Goal: Information Seeking & Learning: Learn about a topic

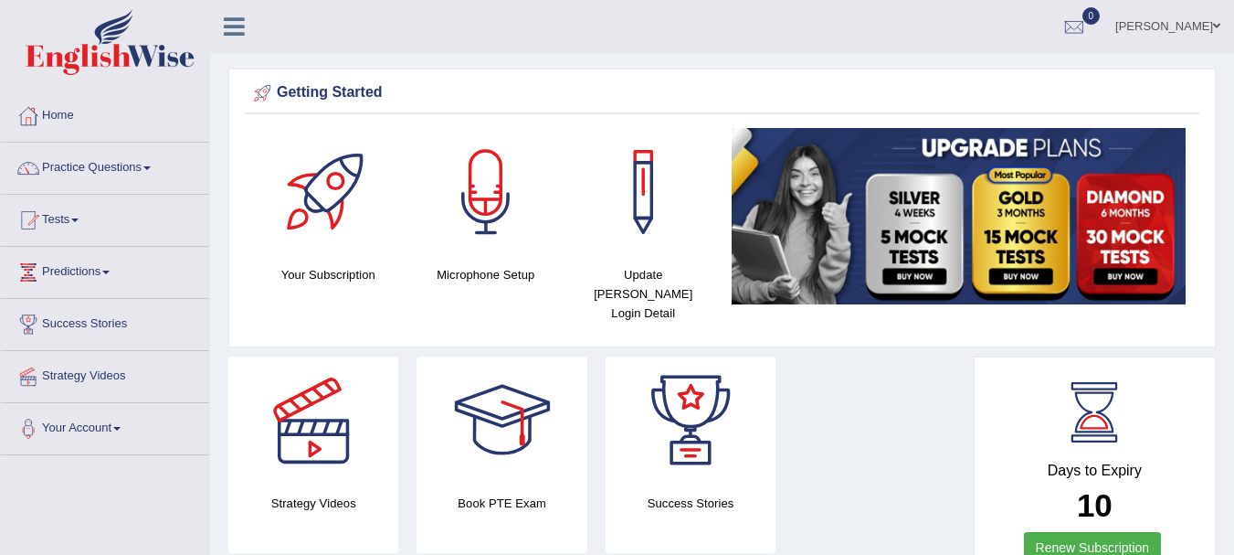
drag, startPoint x: 1242, startPoint y: 78, endPoint x: 1218, endPoint y: 68, distance: 25.8
click at [1218, 68] on html "Toggle navigation Home Practice Questions Speaking Practice Read Aloud Repeat S…" at bounding box center [617, 277] width 1234 height 555
click at [155, 175] on link "Practice Questions" at bounding box center [105, 166] width 208 height 46
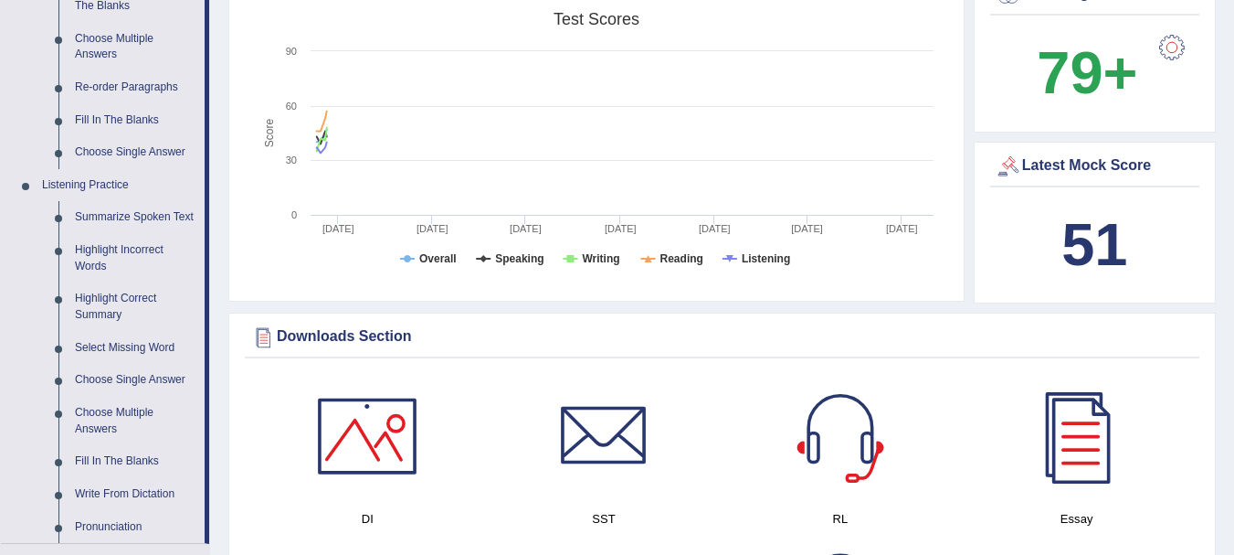
scroll to position [640, 0]
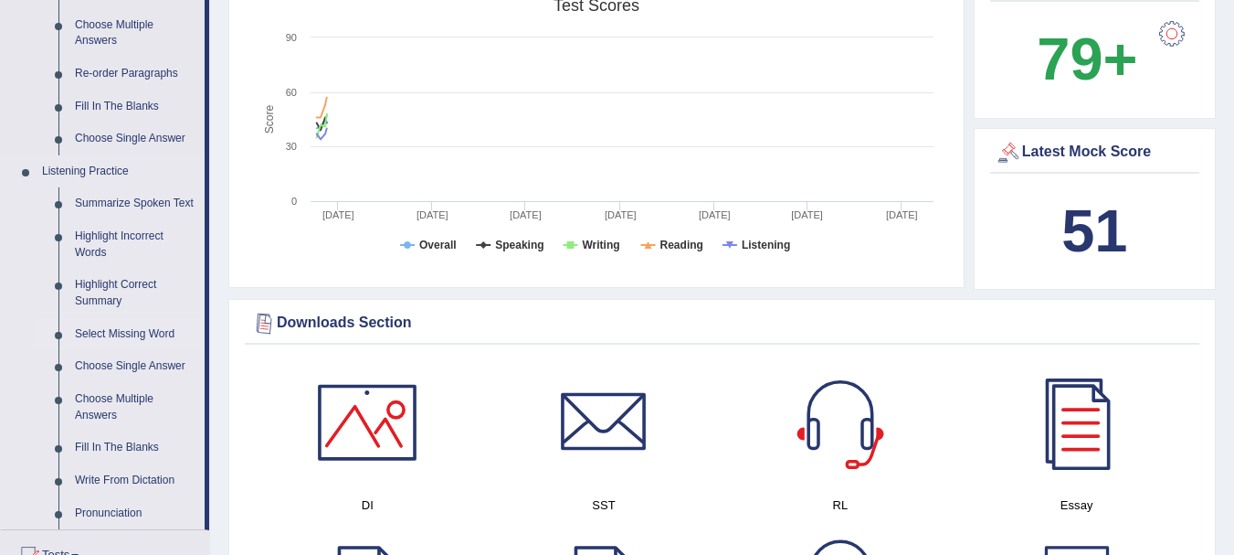
click at [113, 336] on link "Select Missing Word" at bounding box center [136, 334] width 138 height 33
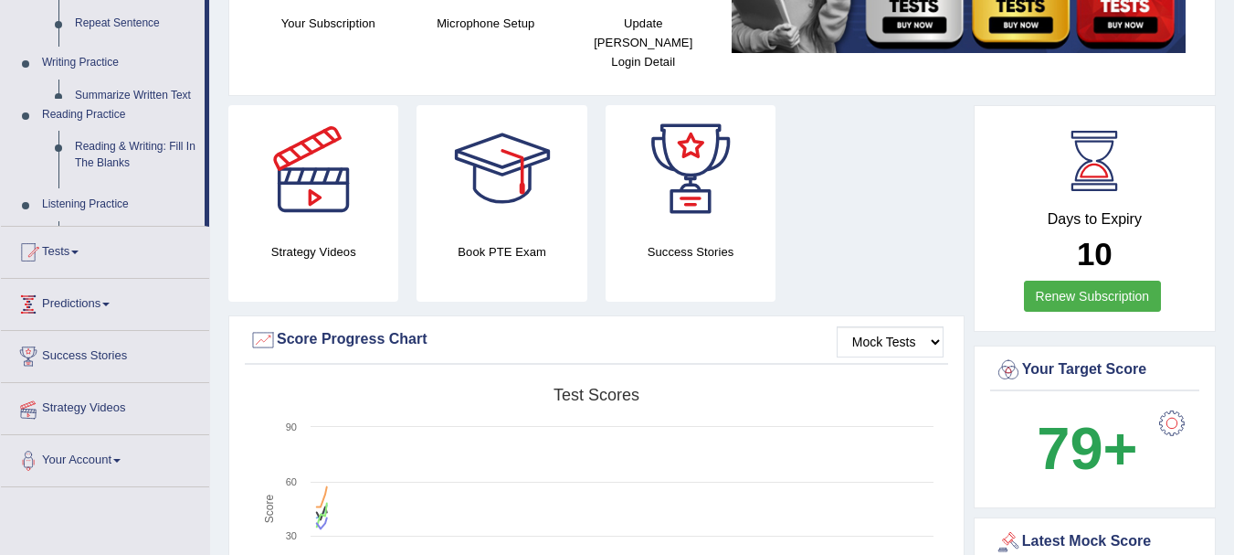
scroll to position [262, 0]
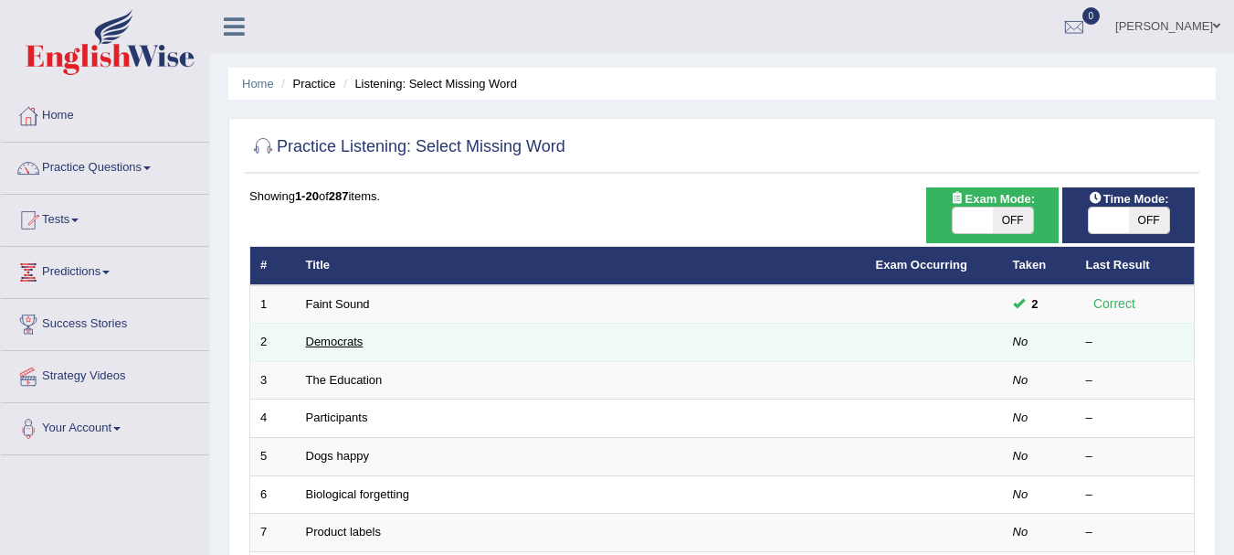
click at [332, 335] on link "Democrats" at bounding box center [335, 341] width 58 height 14
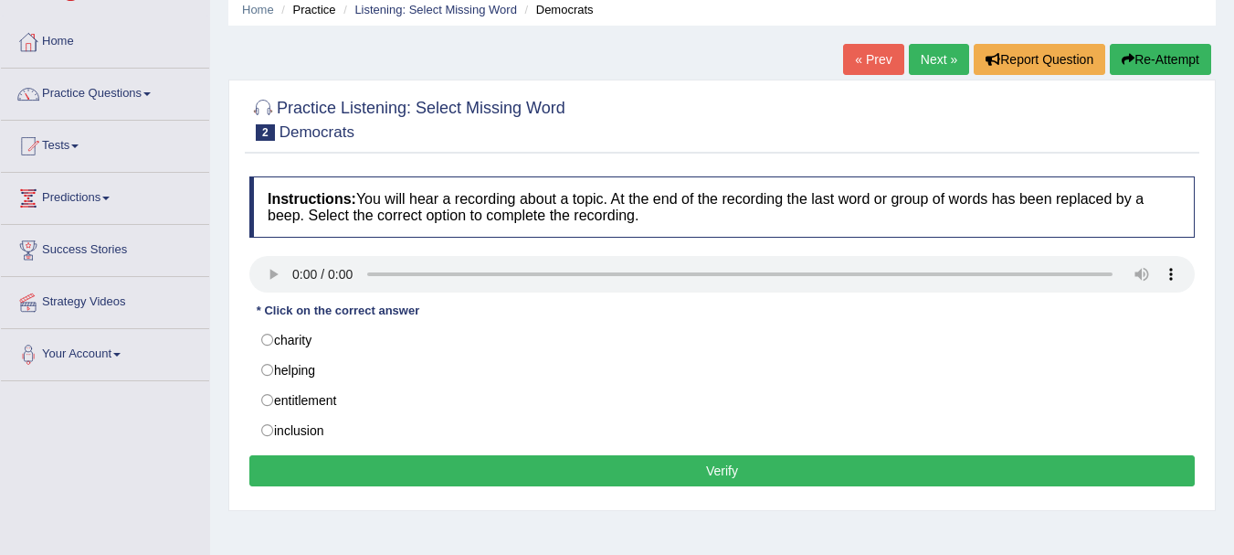
scroll to position [76, 0]
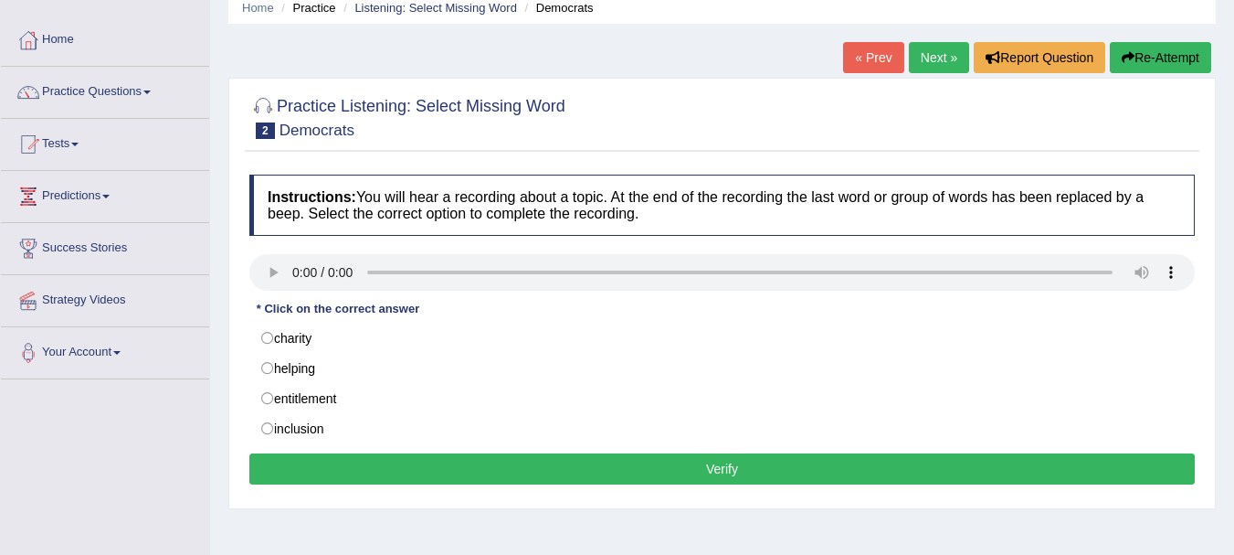
click at [1233, 224] on html "Toggle navigation Home Practice Questions Speaking Practice Read Aloud Repeat S…" at bounding box center [617, 201] width 1234 height 555
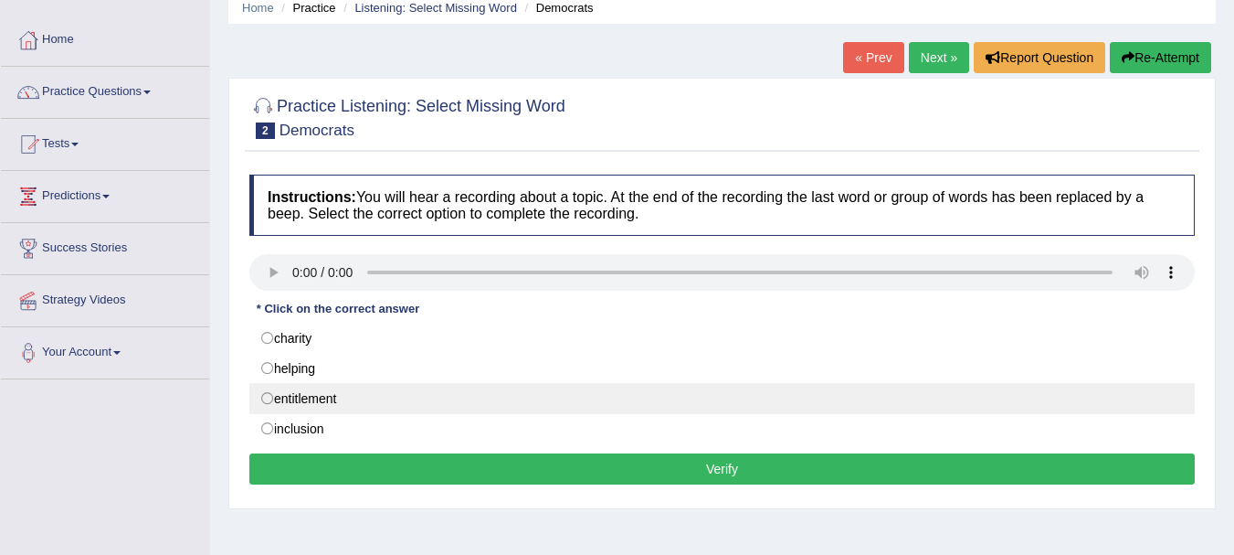
click at [313, 395] on label "entitlement" at bounding box center [722, 398] width 946 height 31
radio input "true"
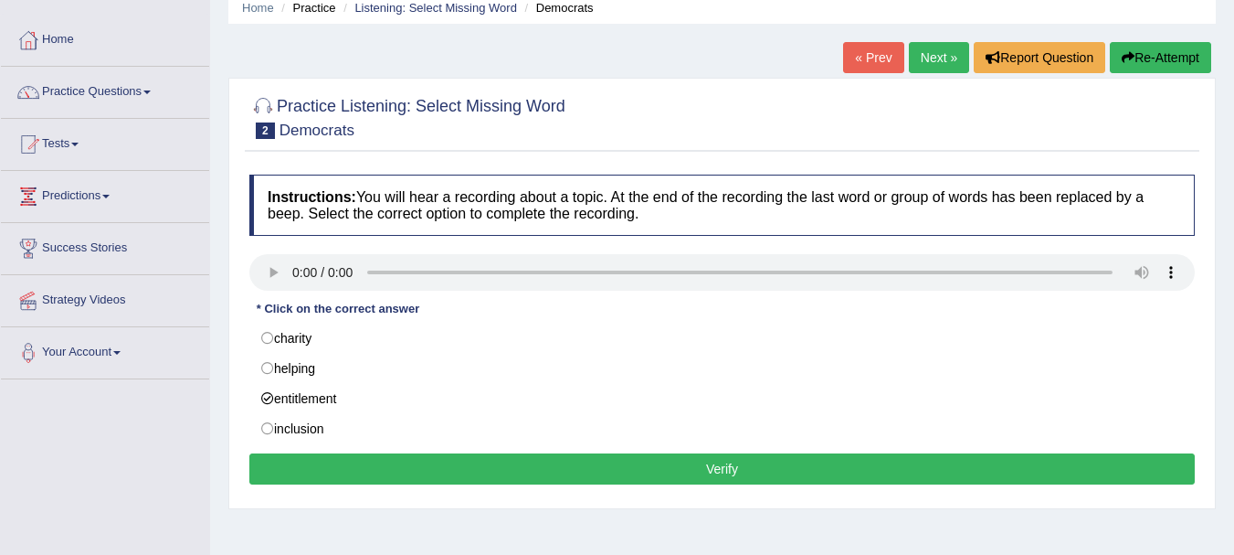
click at [416, 465] on button "Verify" at bounding box center [722, 468] width 946 height 31
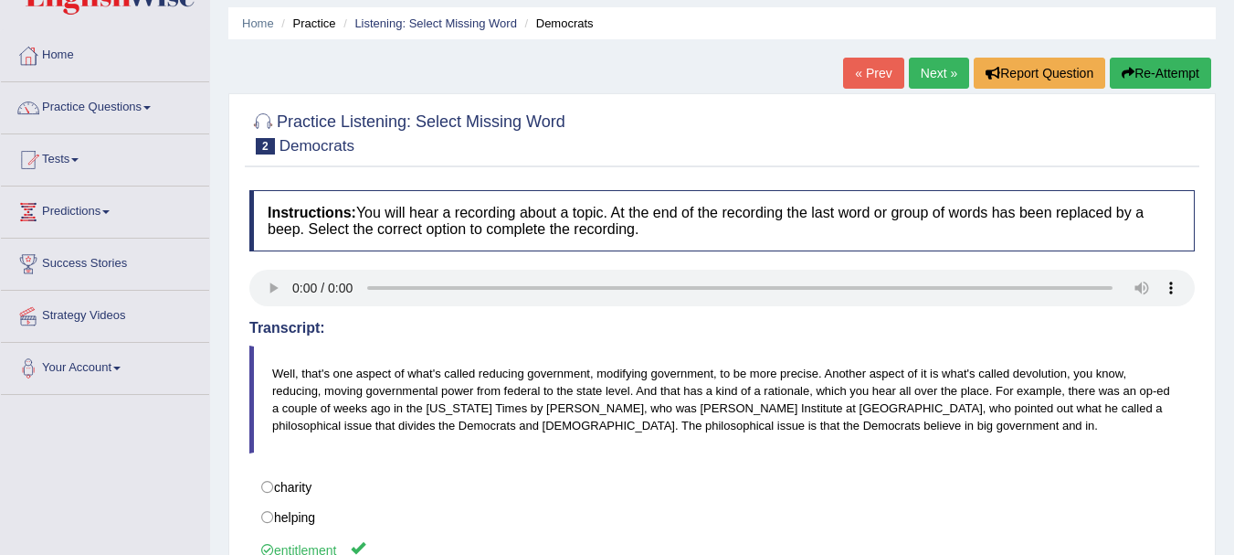
scroll to position [42, 0]
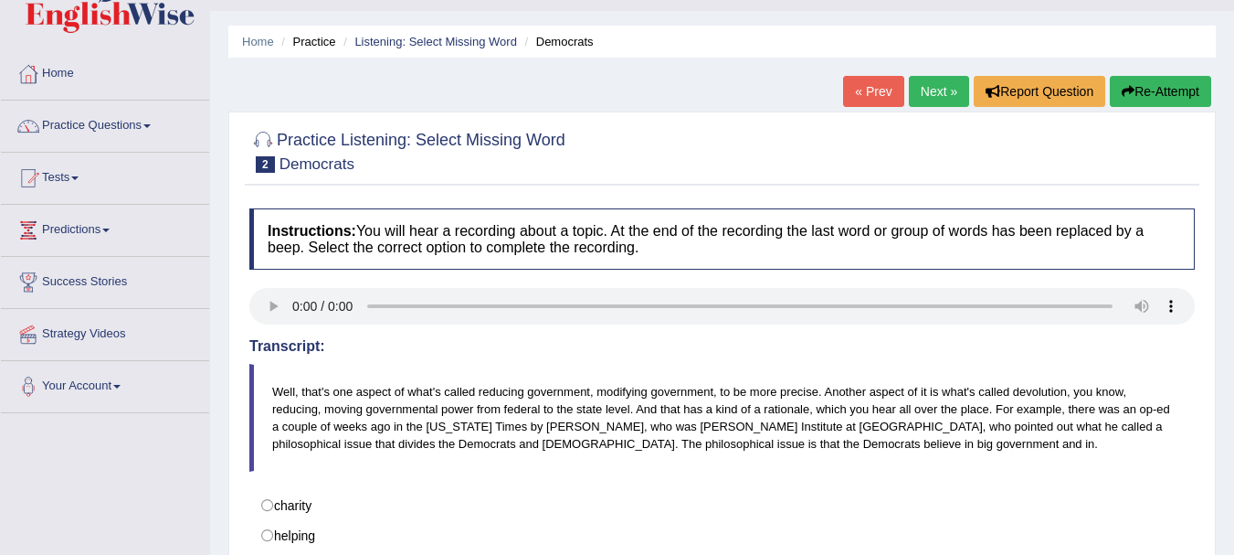
click at [931, 82] on link "Next »" at bounding box center [939, 91] width 60 height 31
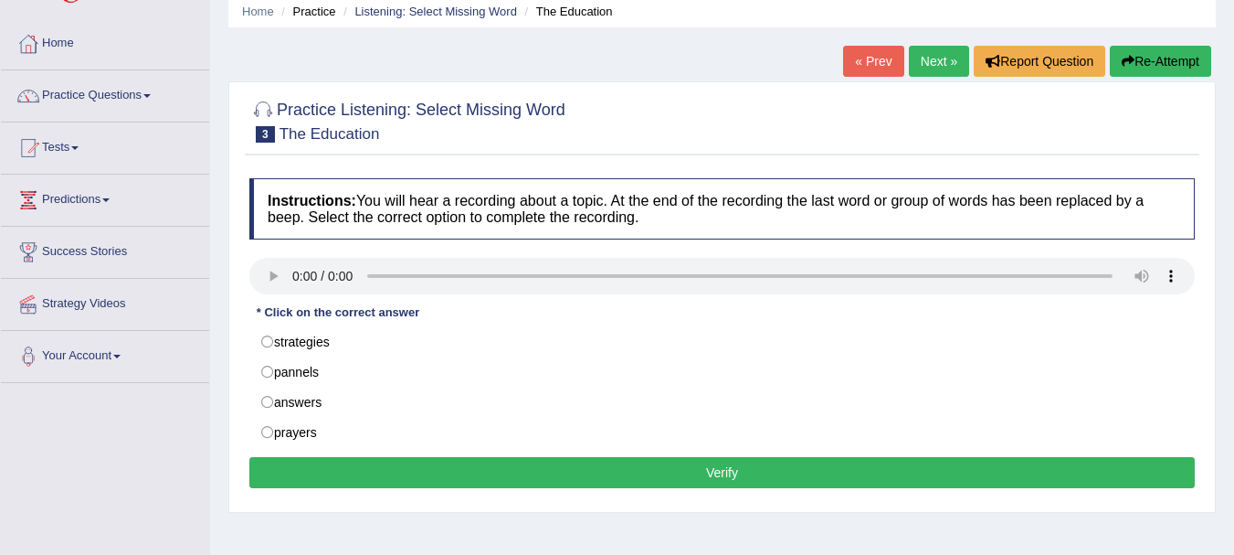
scroll to position [80, 0]
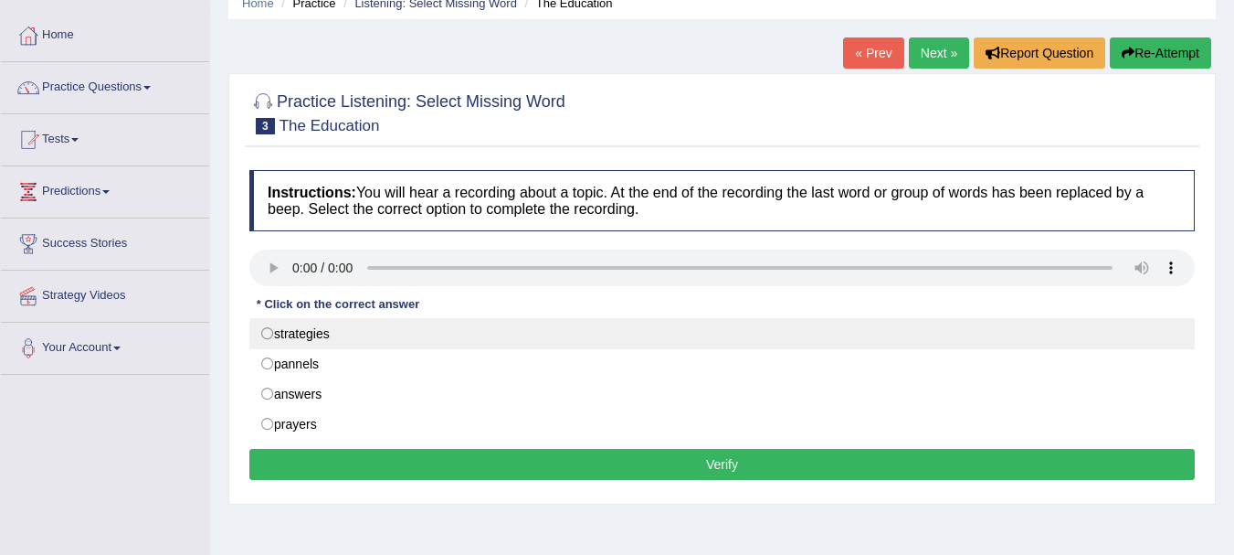
click at [312, 335] on label "strategies" at bounding box center [722, 333] width 946 height 31
radio input "true"
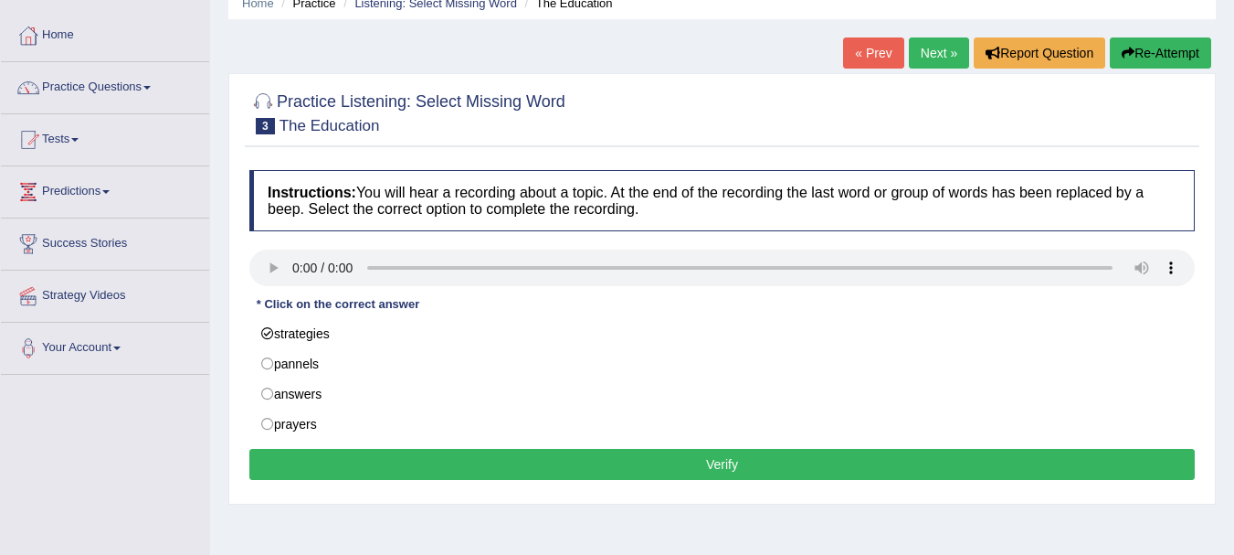
click at [771, 466] on button "Verify" at bounding box center [722, 464] width 946 height 31
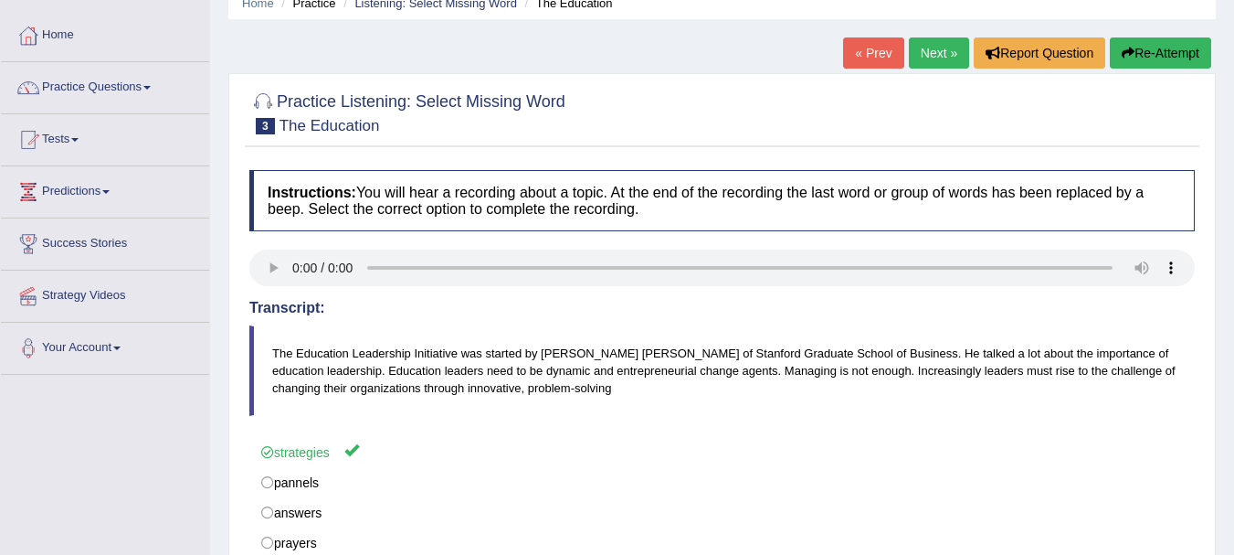
click at [928, 60] on link "Next »" at bounding box center [939, 52] width 60 height 31
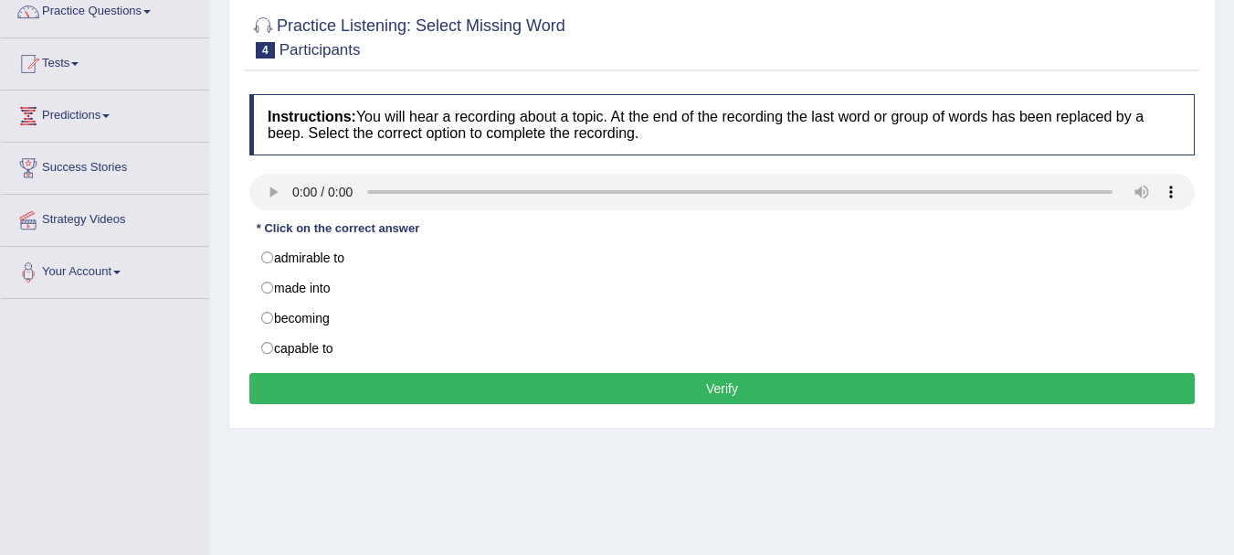
scroll to position [168, 0]
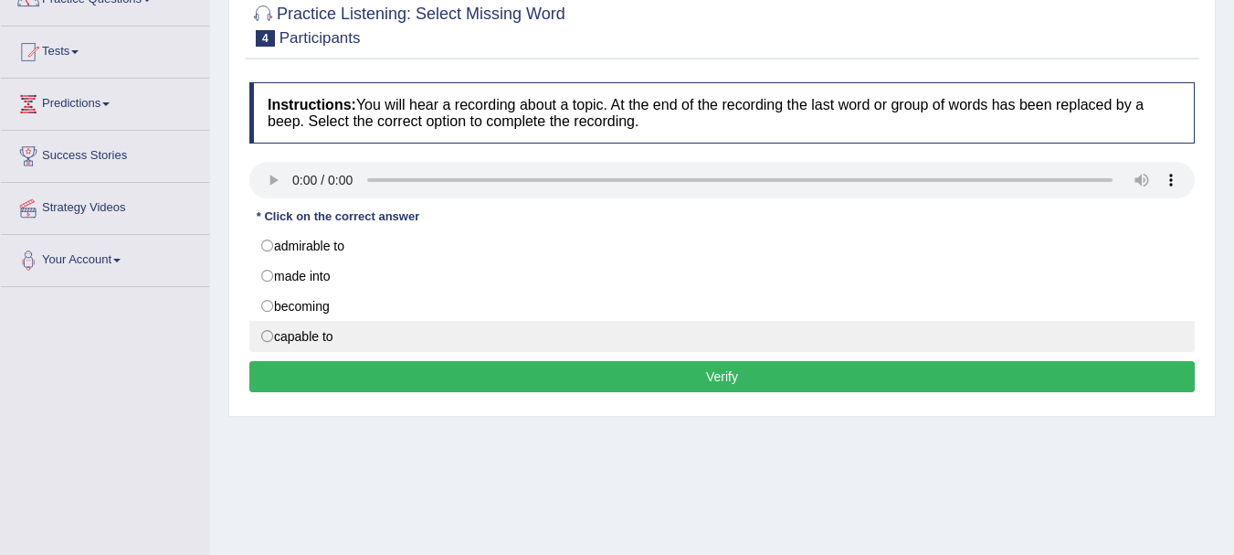
click at [313, 335] on label "capable to" at bounding box center [722, 336] width 946 height 31
radio input "true"
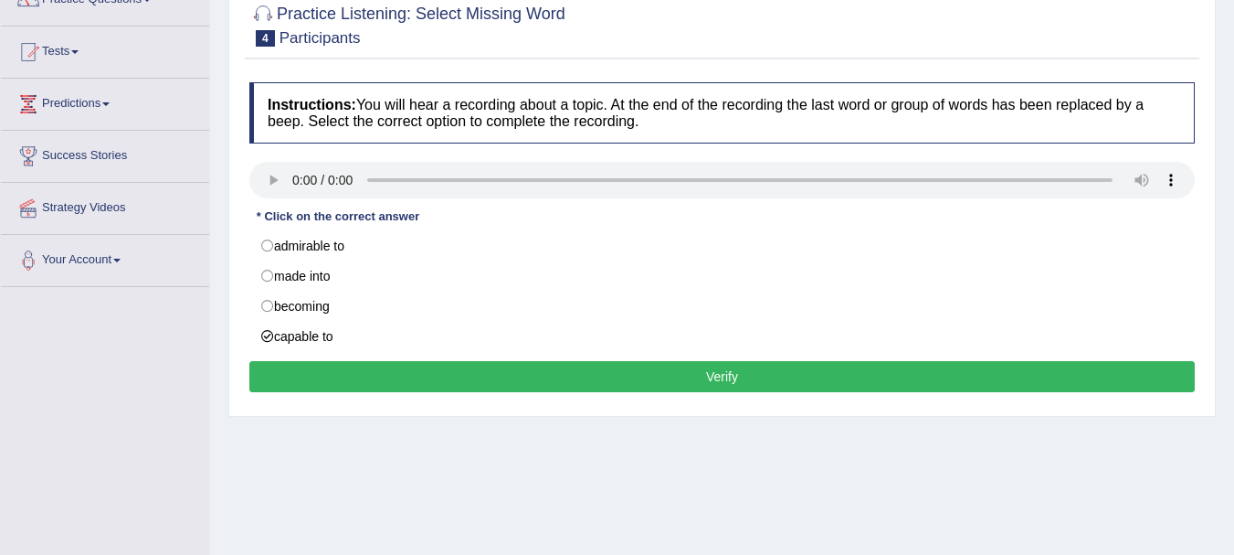
click at [725, 369] on button "Verify" at bounding box center [722, 376] width 946 height 31
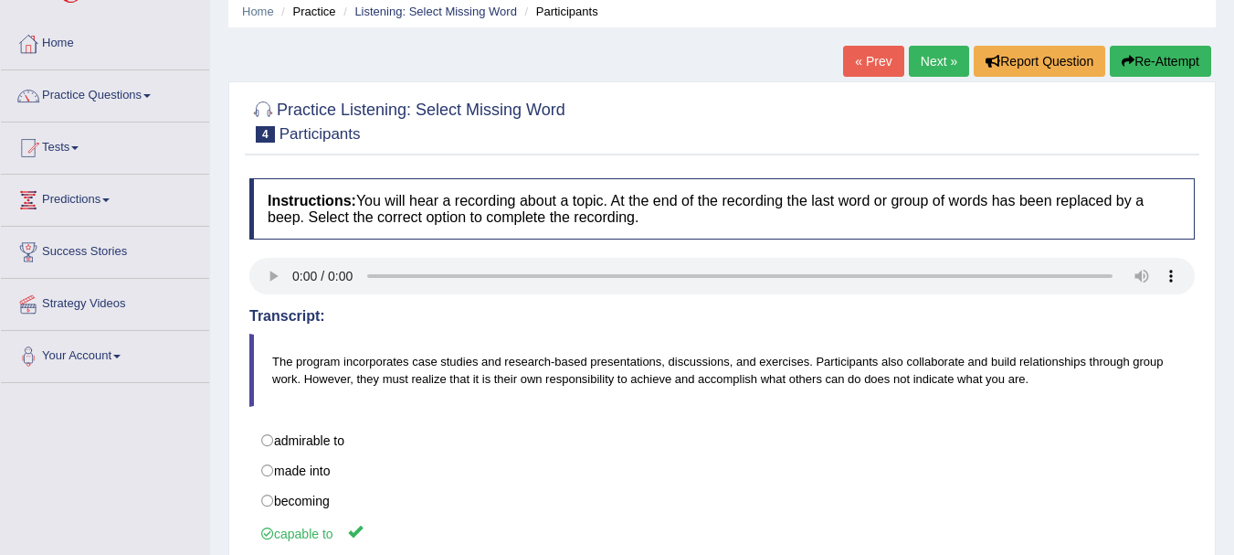
scroll to position [57, 0]
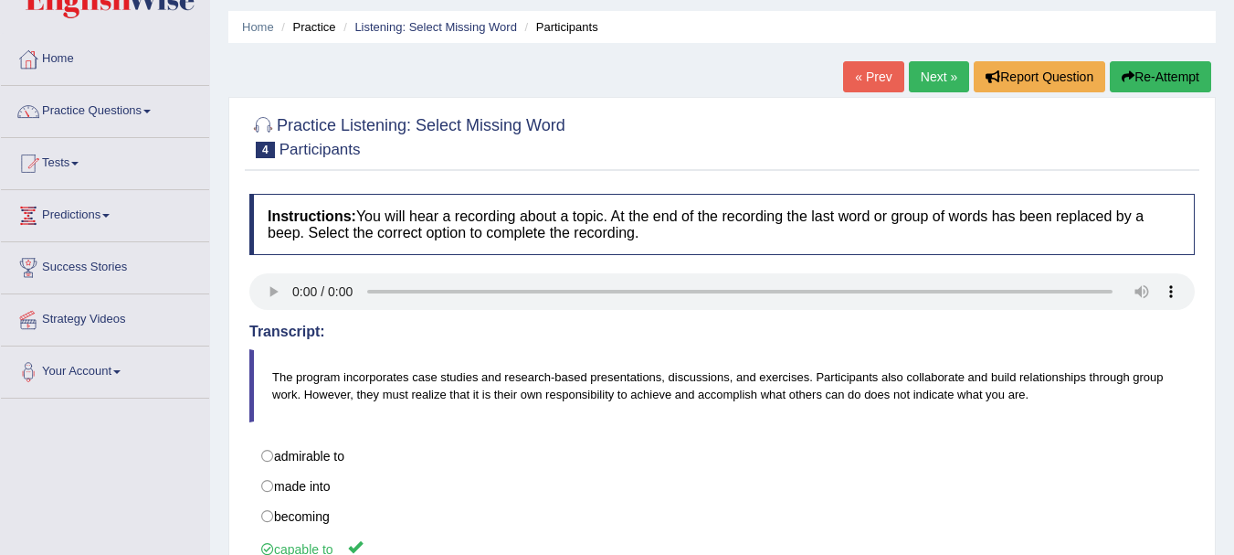
click at [934, 72] on link "Next »" at bounding box center [939, 76] width 60 height 31
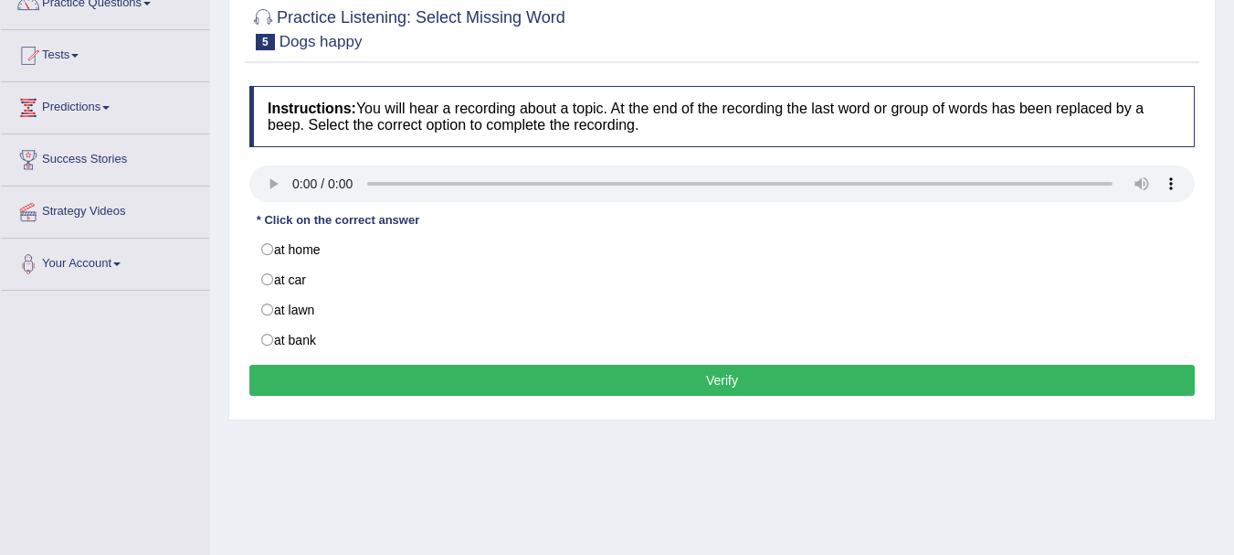
scroll to position [166, 0]
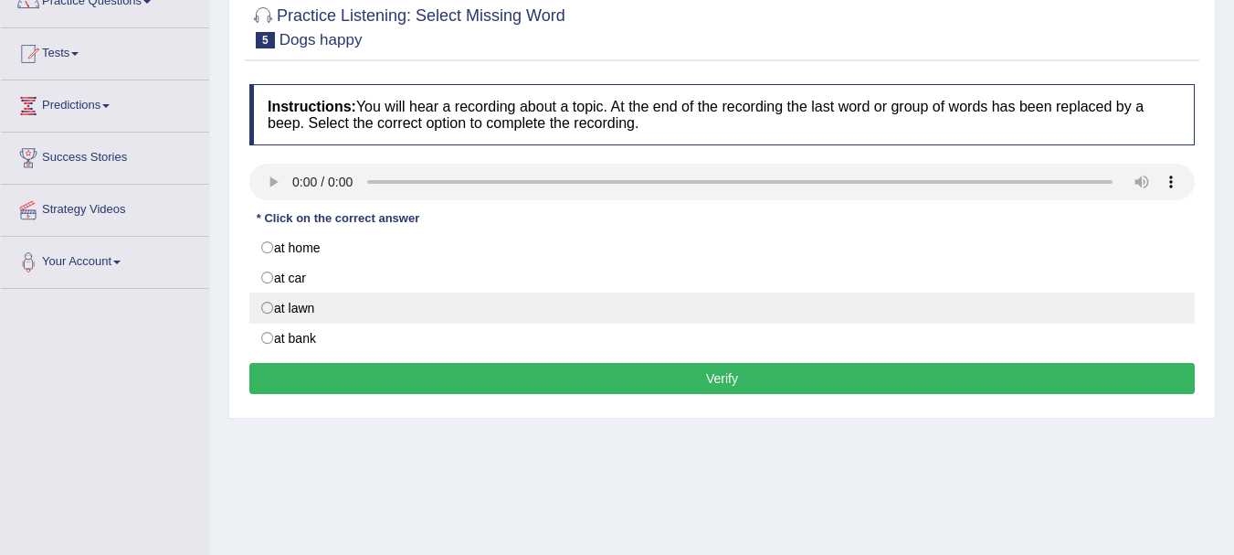
click at [326, 310] on label "at lawn" at bounding box center [722, 307] width 946 height 31
radio input "true"
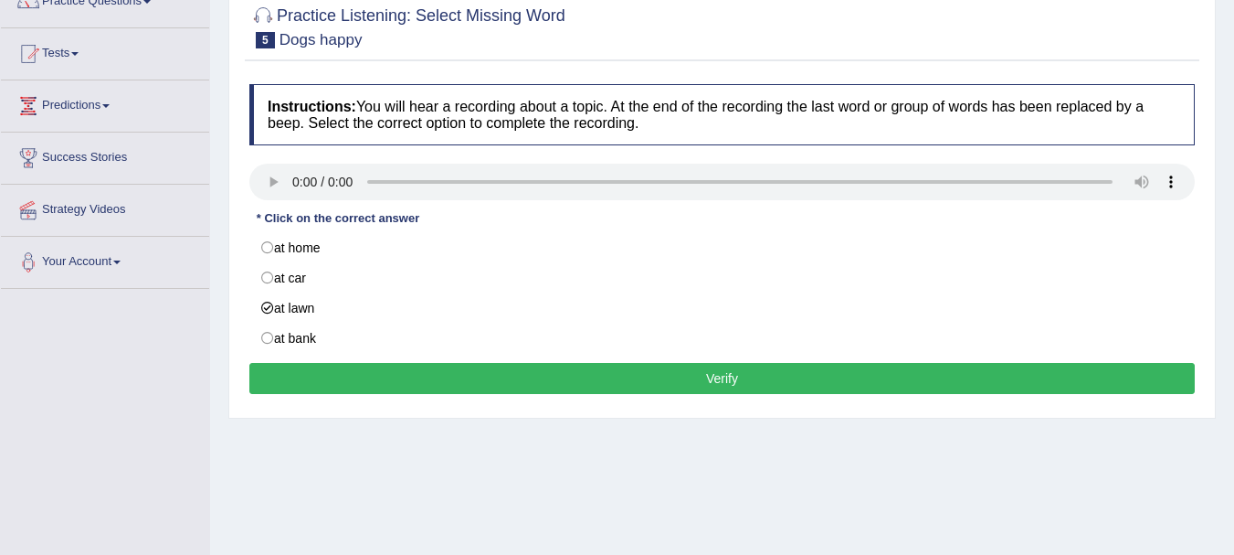
click at [699, 385] on button "Verify" at bounding box center [722, 378] width 946 height 31
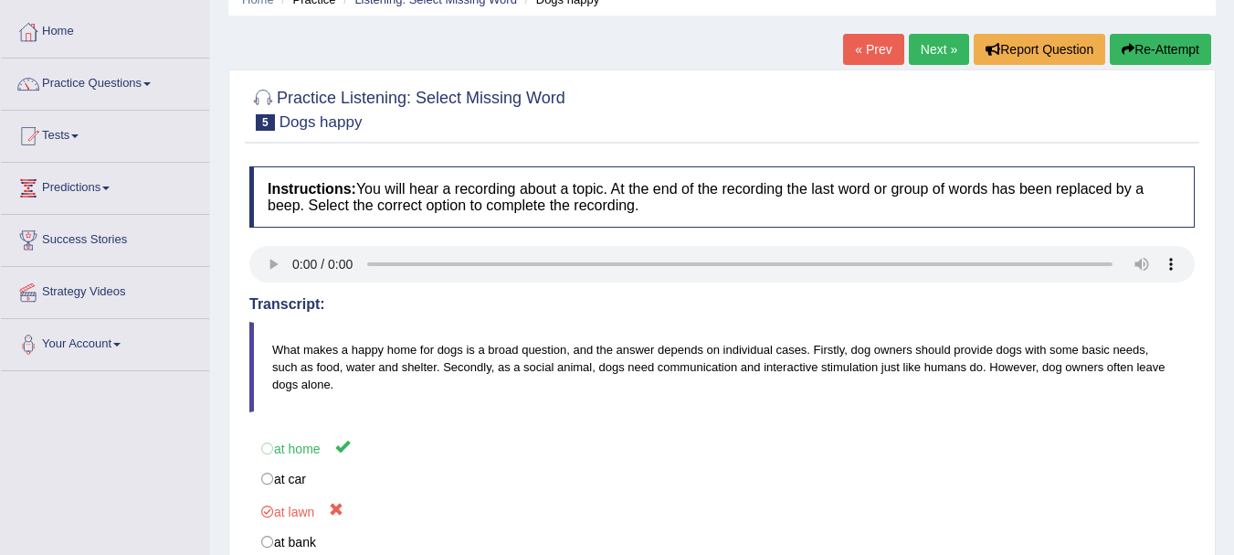
scroll to position [6, 0]
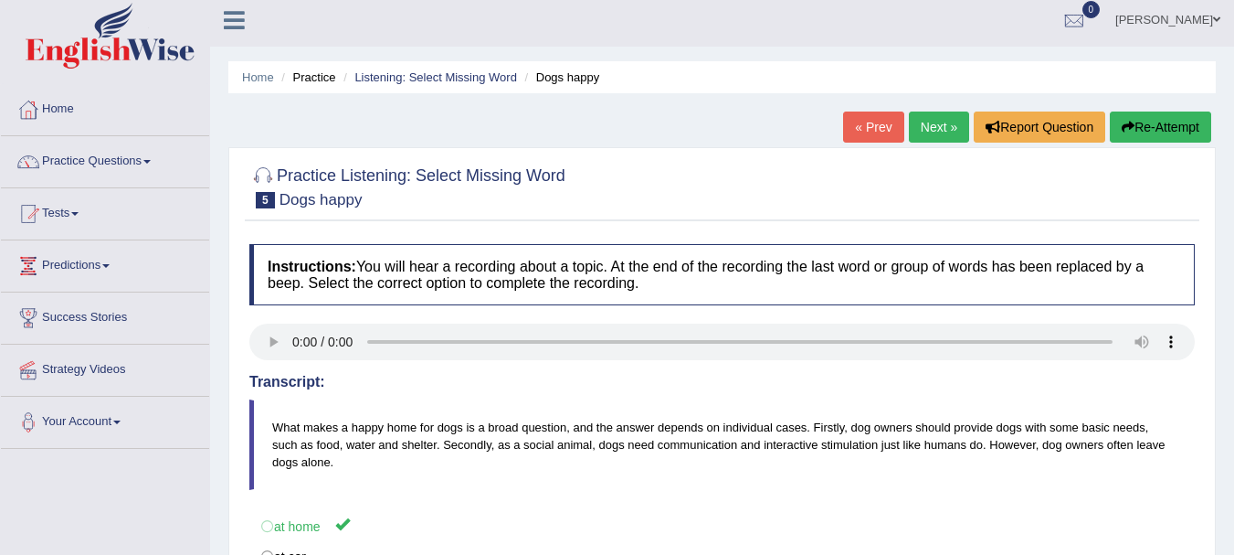
click at [930, 133] on link "Next »" at bounding box center [939, 126] width 60 height 31
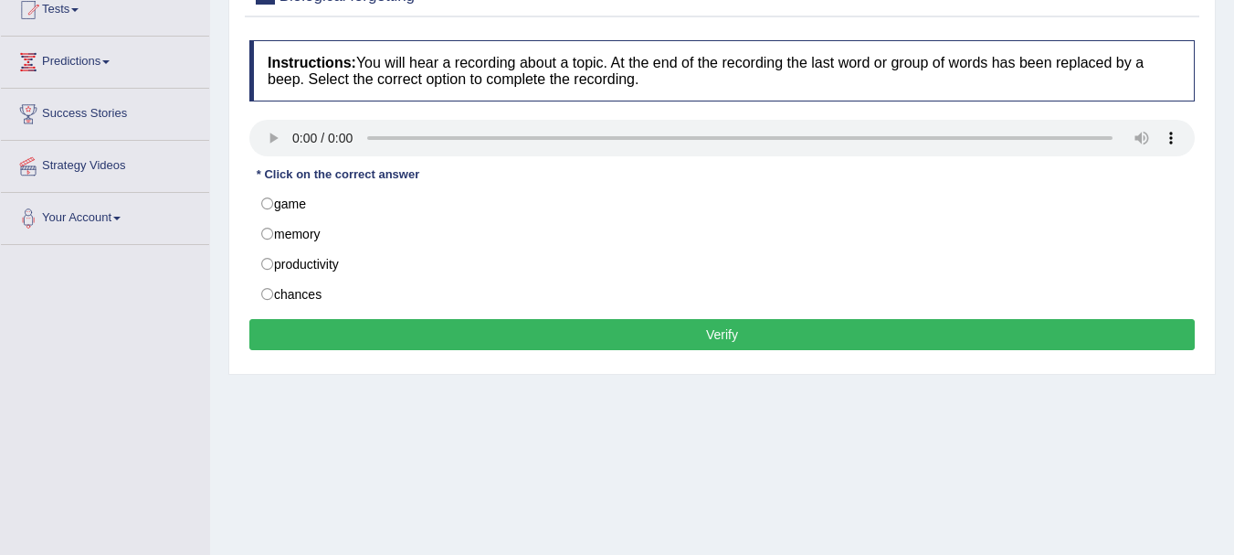
scroll to position [225, 0]
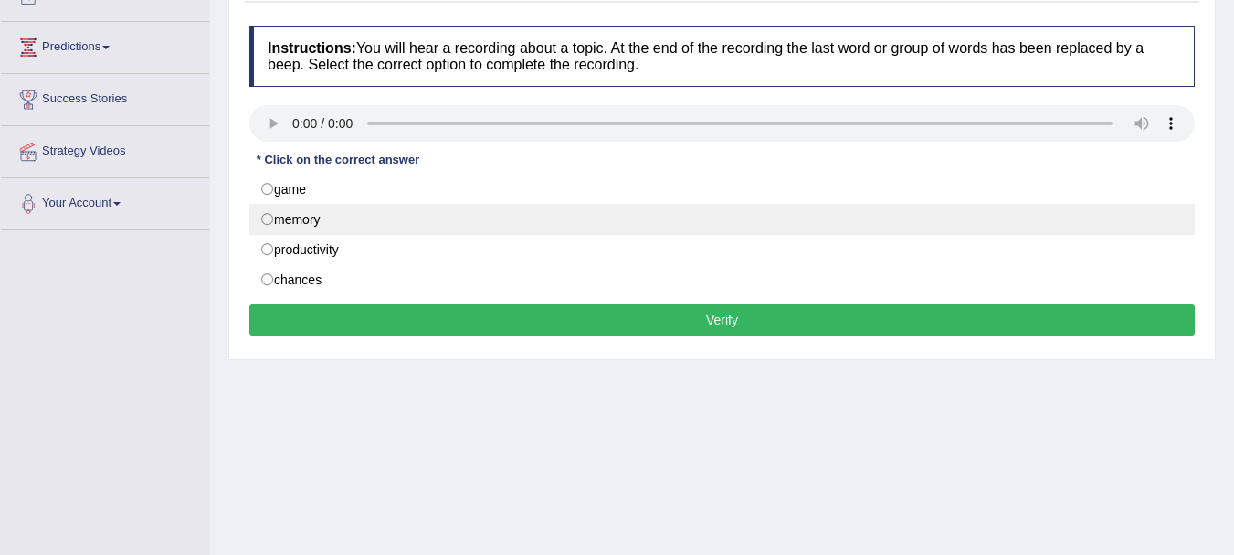
click at [298, 208] on label "memory" at bounding box center [722, 219] width 946 height 31
radio input "true"
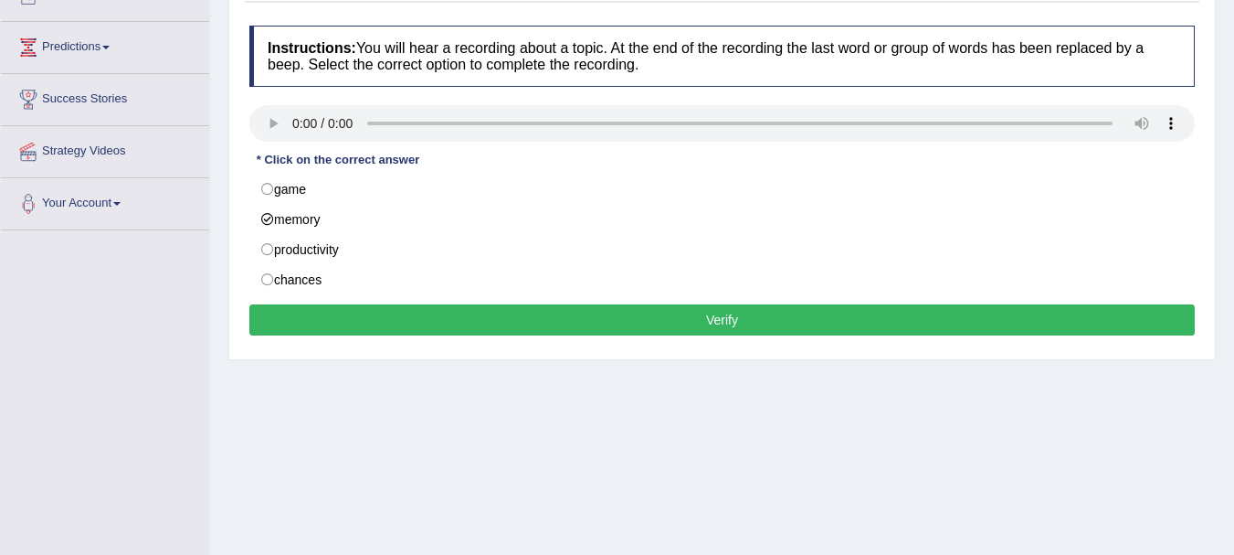
click at [491, 312] on button "Verify" at bounding box center [722, 319] width 946 height 31
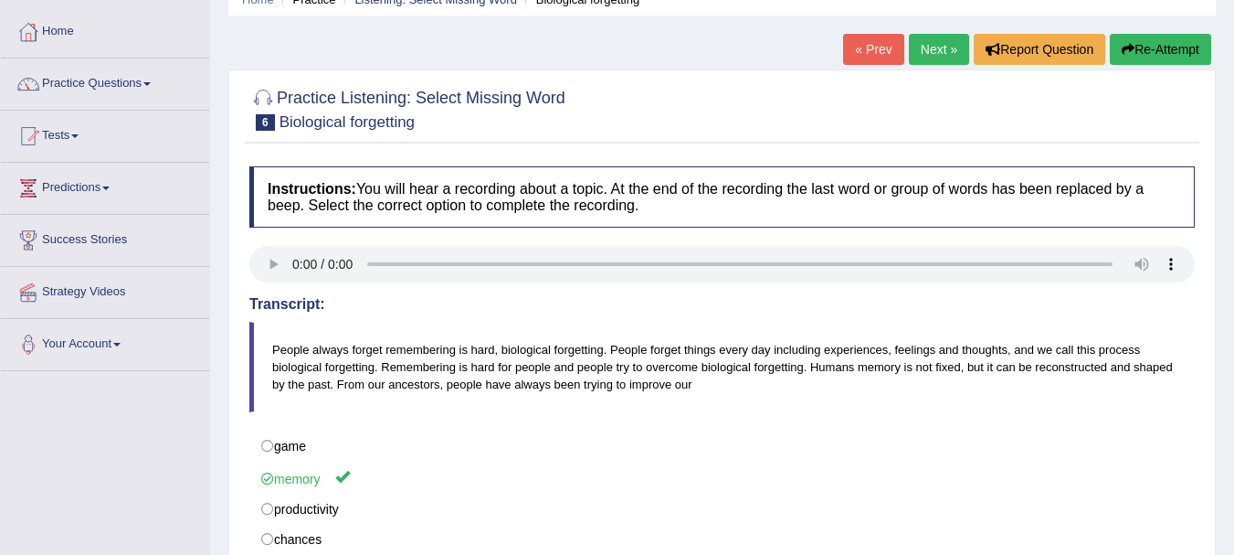
scroll to position [76, 0]
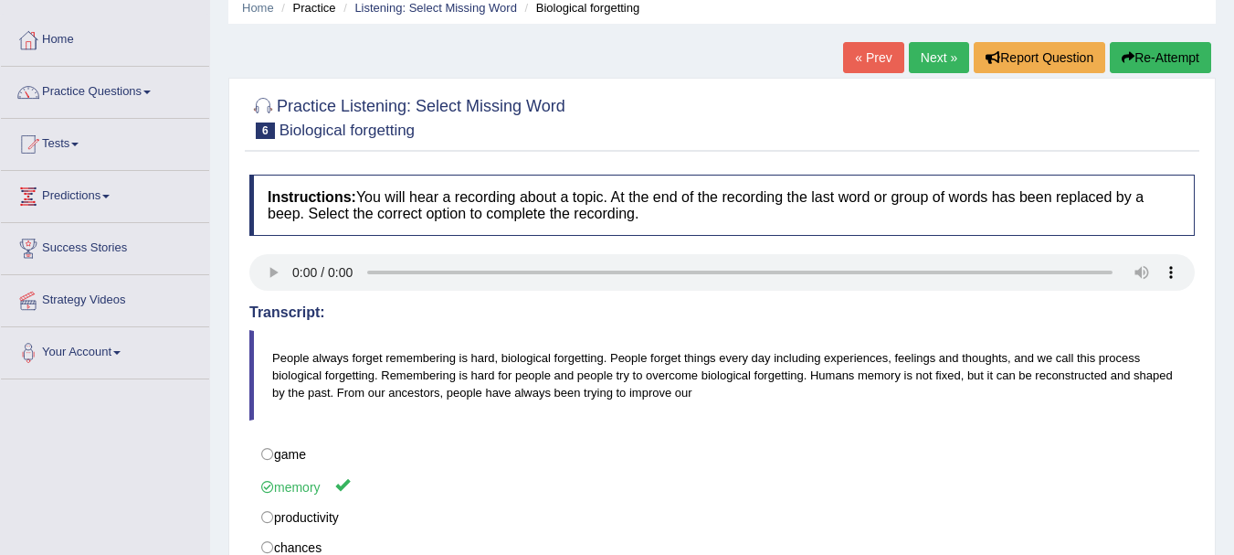
click at [935, 72] on link "Next »" at bounding box center [939, 57] width 60 height 31
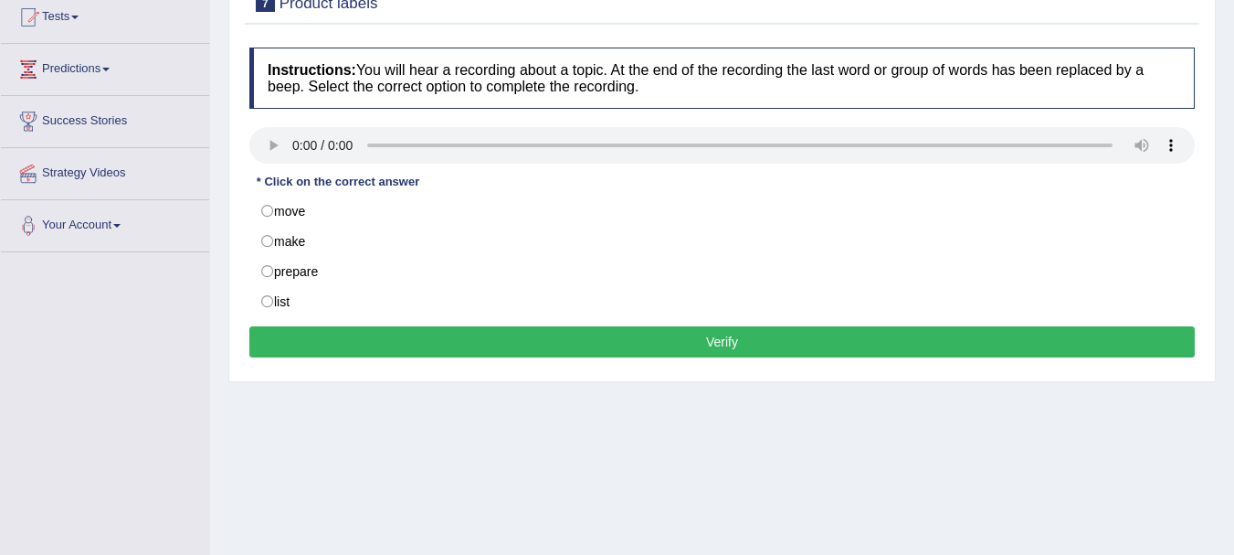
scroll to position [210, 0]
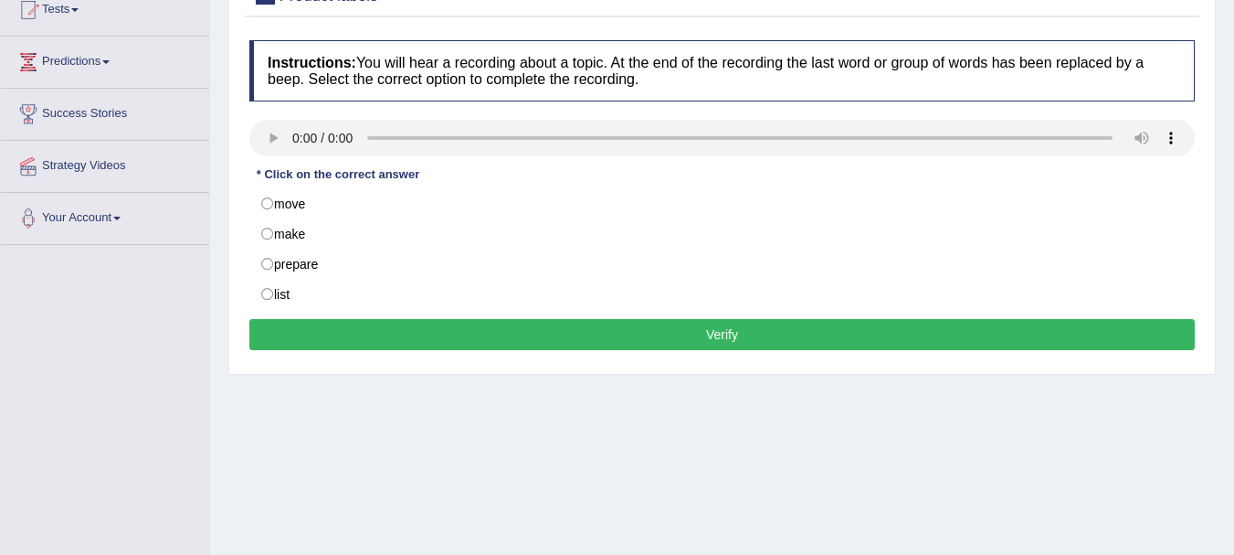
drag, startPoint x: 0, startPoint y: 0, endPoint x: 1233, endPoint y: 343, distance: 1280.2
click at [1233, 343] on html "Toggle navigation Home Practice Questions Speaking Practice Read Aloud Repeat S…" at bounding box center [617, 67] width 1234 height 555
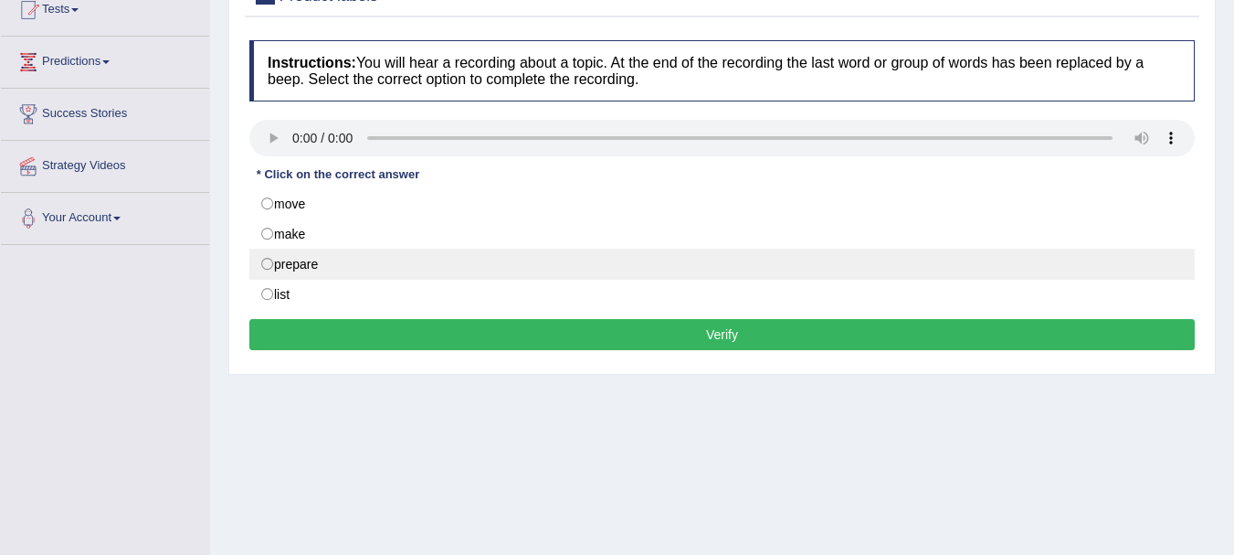
click at [318, 262] on label "prepare" at bounding box center [722, 264] width 946 height 31
radio input "true"
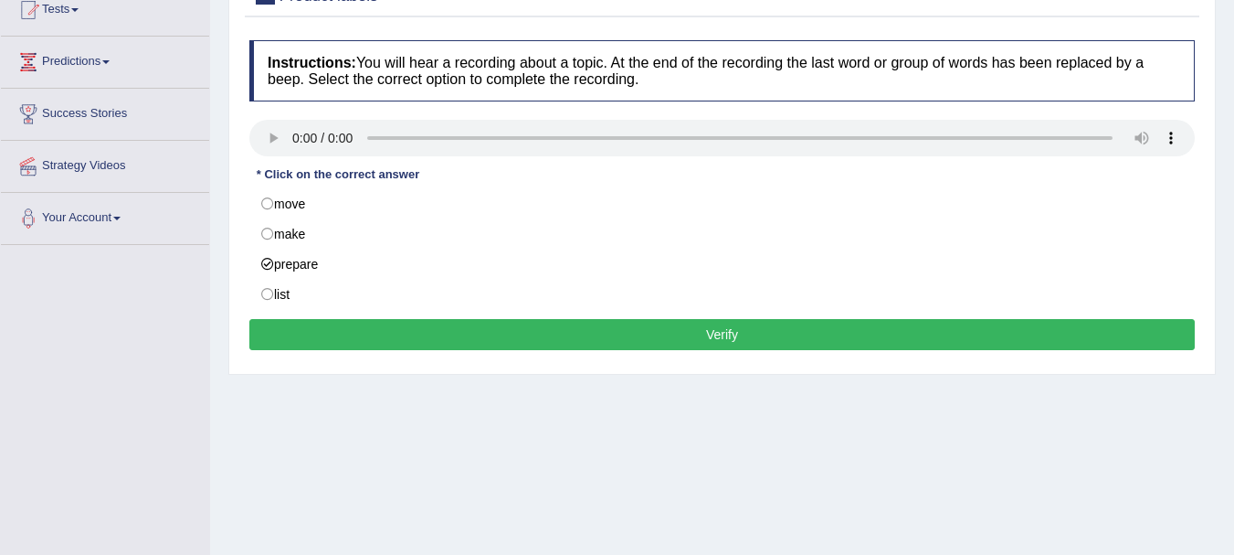
click at [574, 336] on button "Verify" at bounding box center [722, 334] width 946 height 31
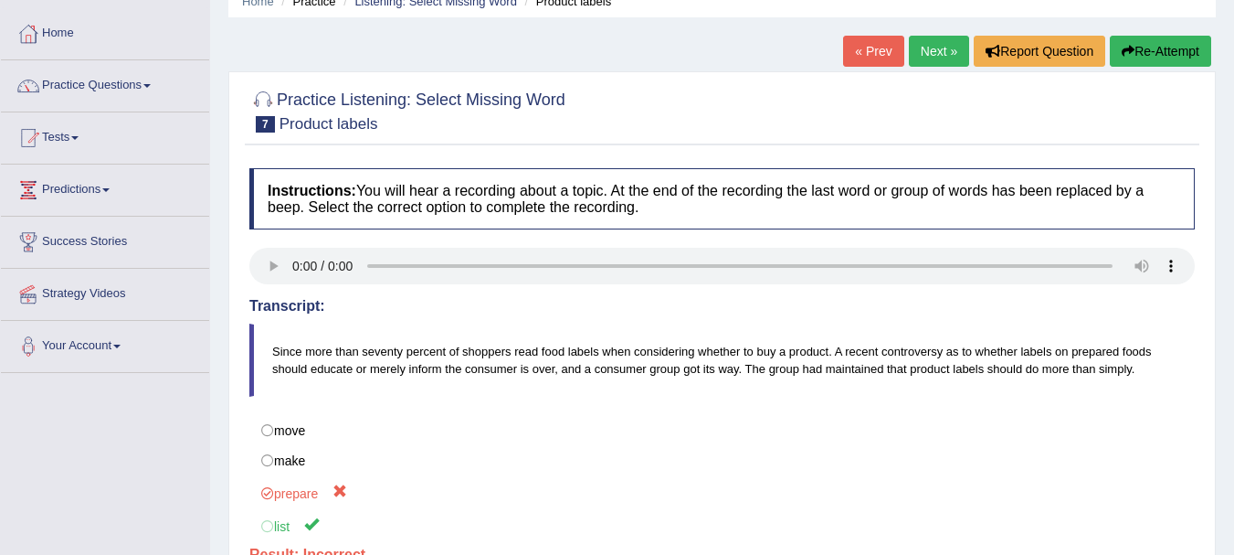
scroll to position [70, 0]
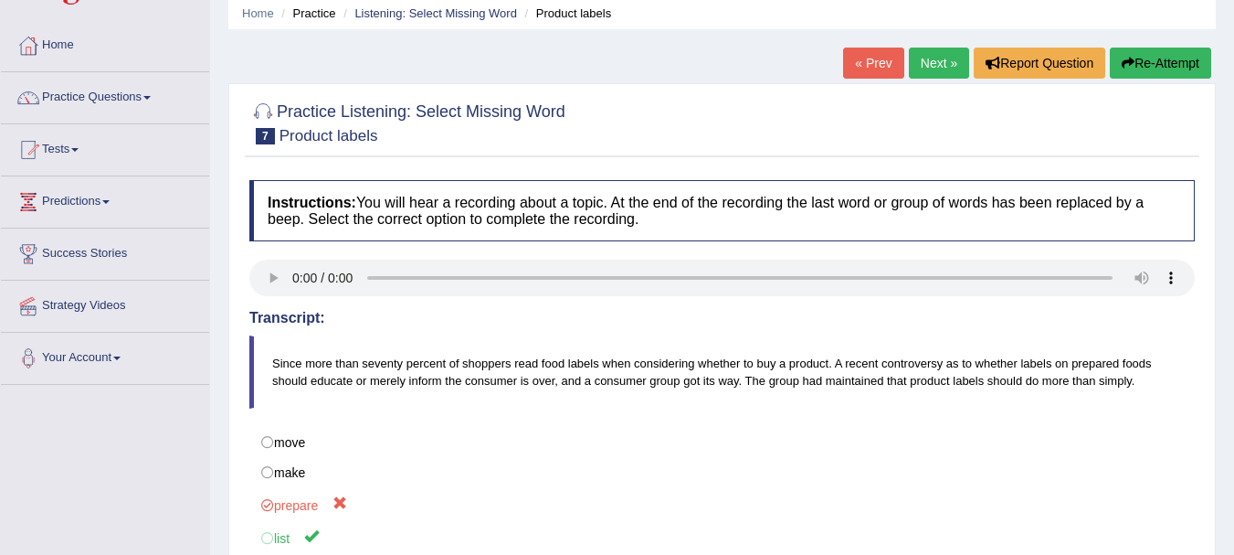
click at [916, 60] on link "Next »" at bounding box center [939, 63] width 60 height 31
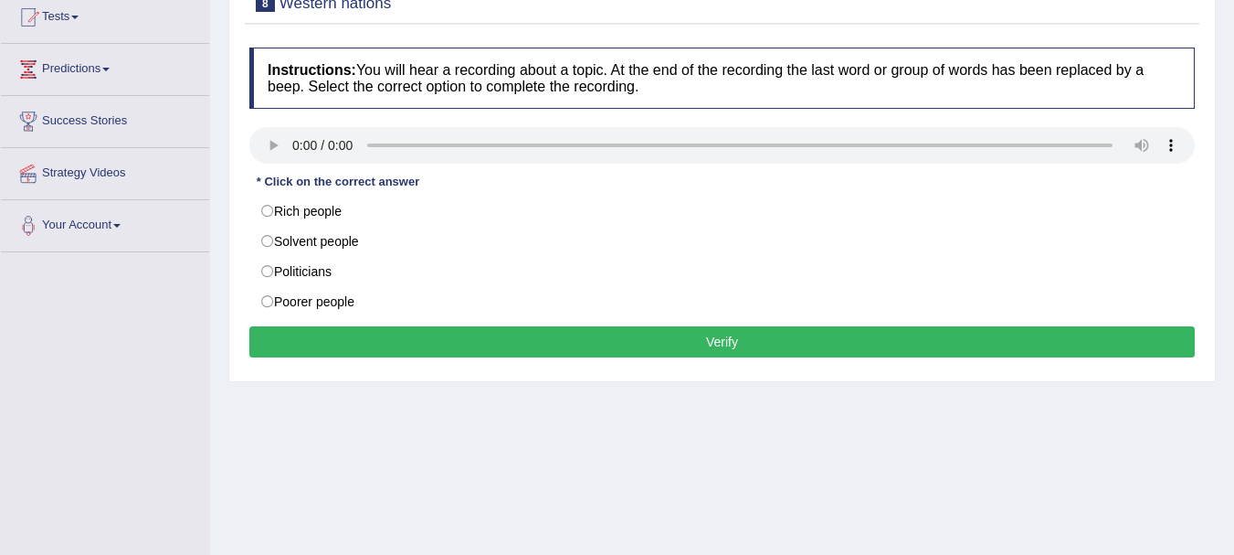
scroll to position [210, 0]
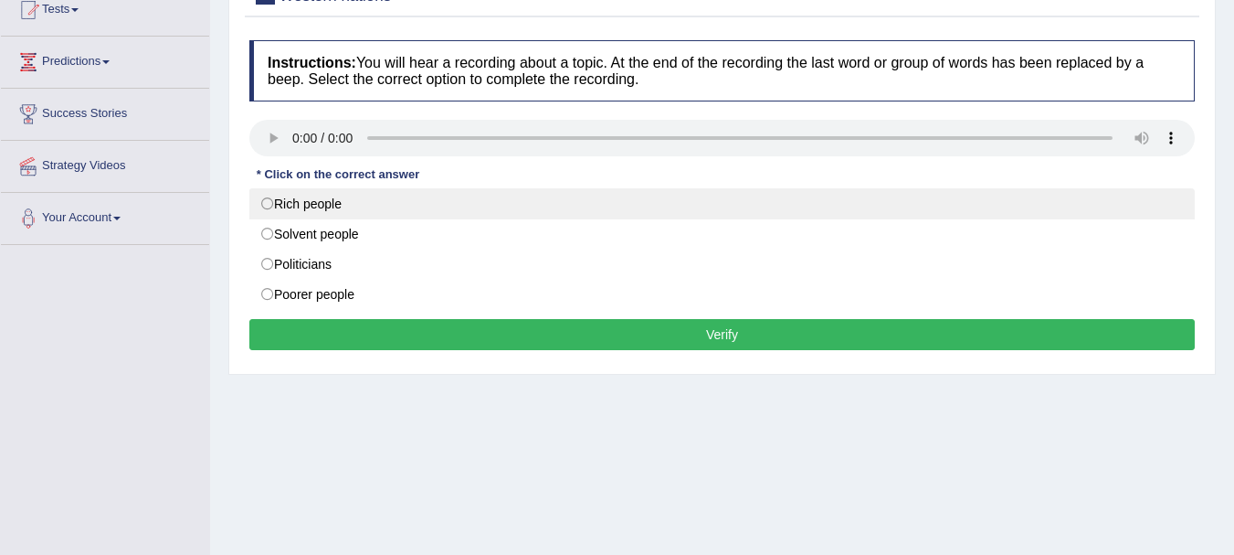
click at [320, 208] on label "Rich people" at bounding box center [722, 203] width 946 height 31
radio input "true"
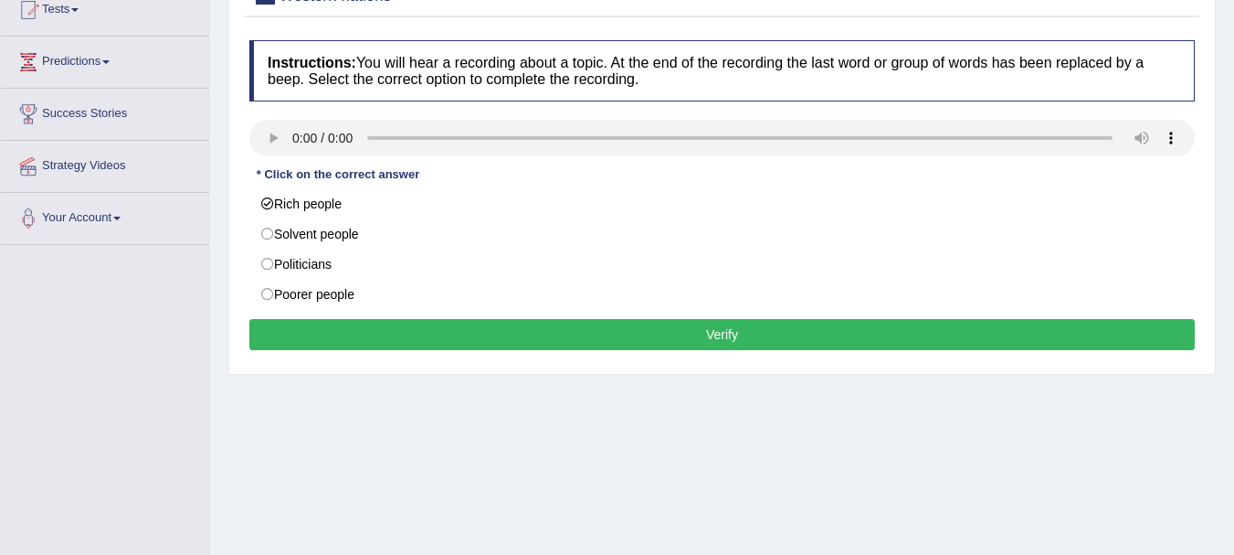
click at [726, 333] on button "Verify" at bounding box center [722, 334] width 946 height 31
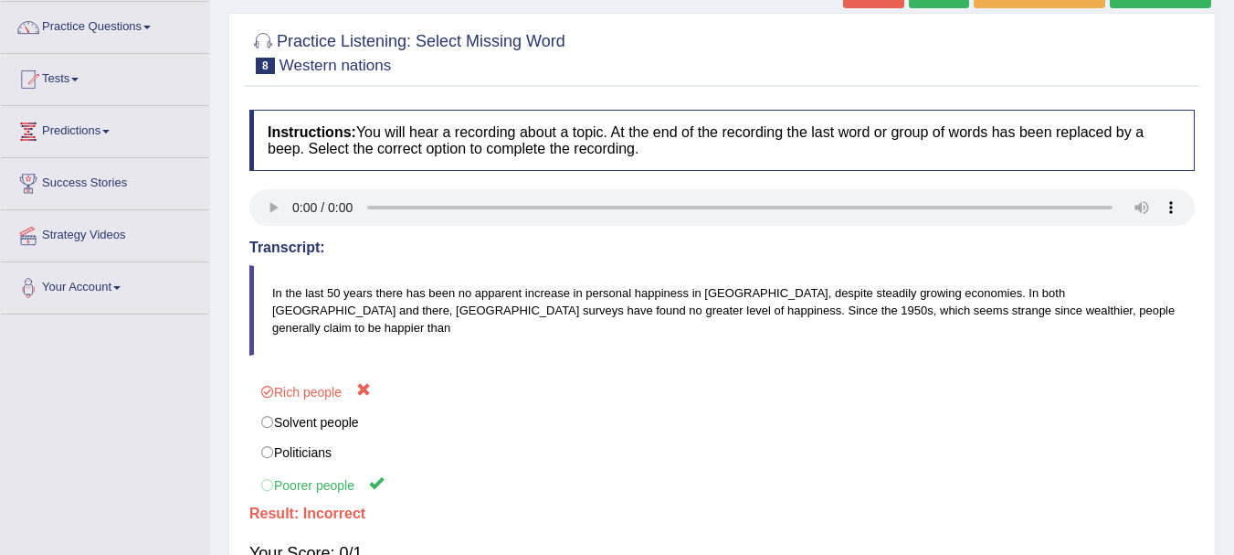
scroll to position [124, 0]
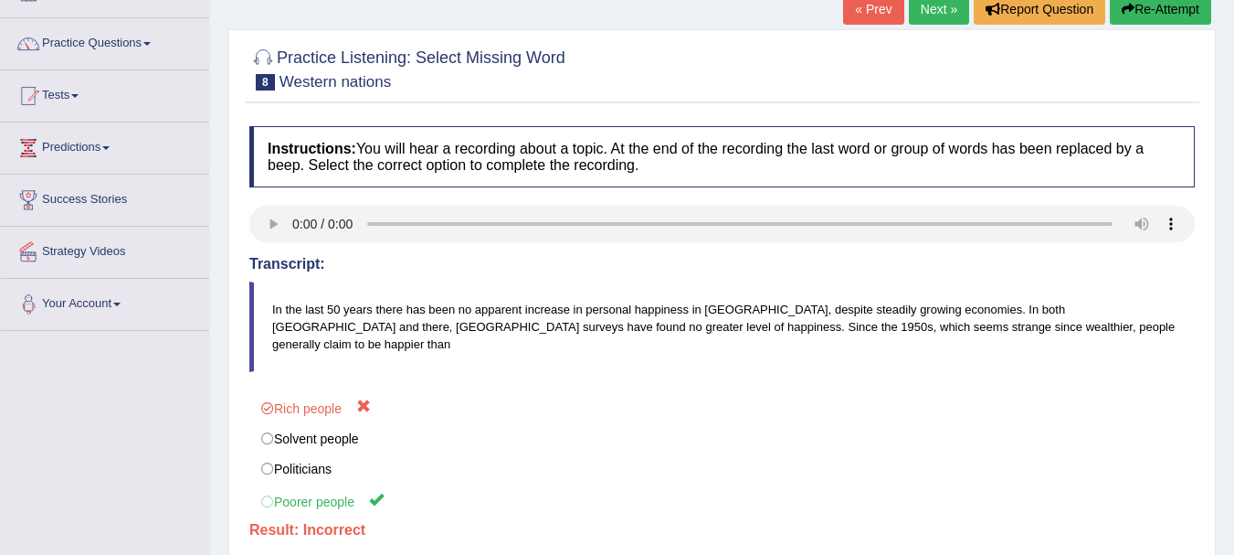
click at [1147, 5] on button "Re-Attempt" at bounding box center [1160, 9] width 101 height 31
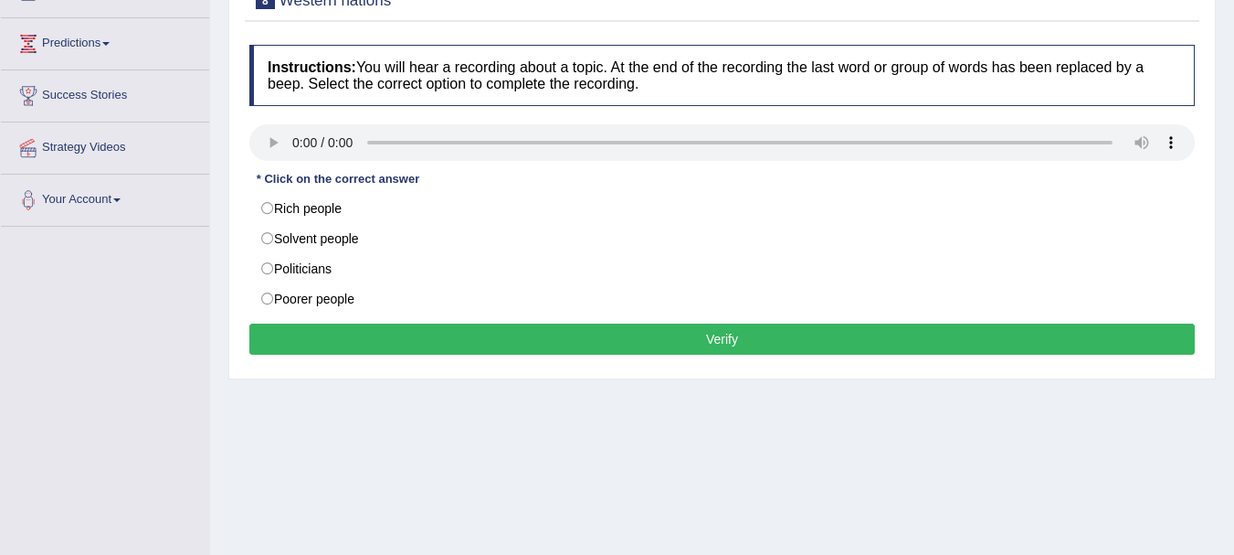
scroll to position [264, 0]
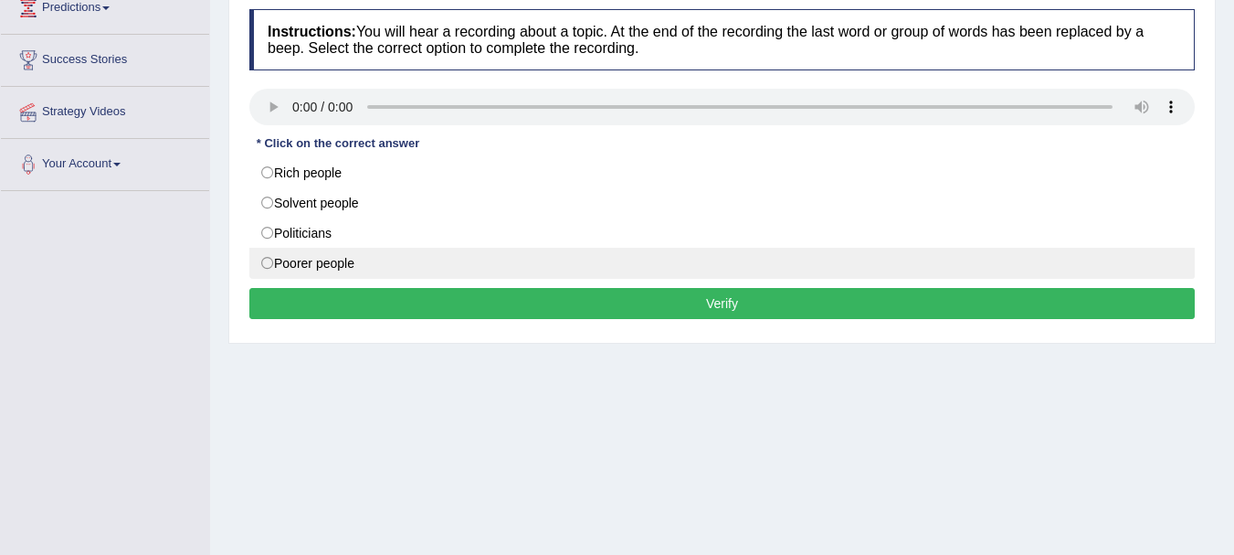
click at [314, 259] on label "Poorer people" at bounding box center [722, 263] width 946 height 31
radio input "true"
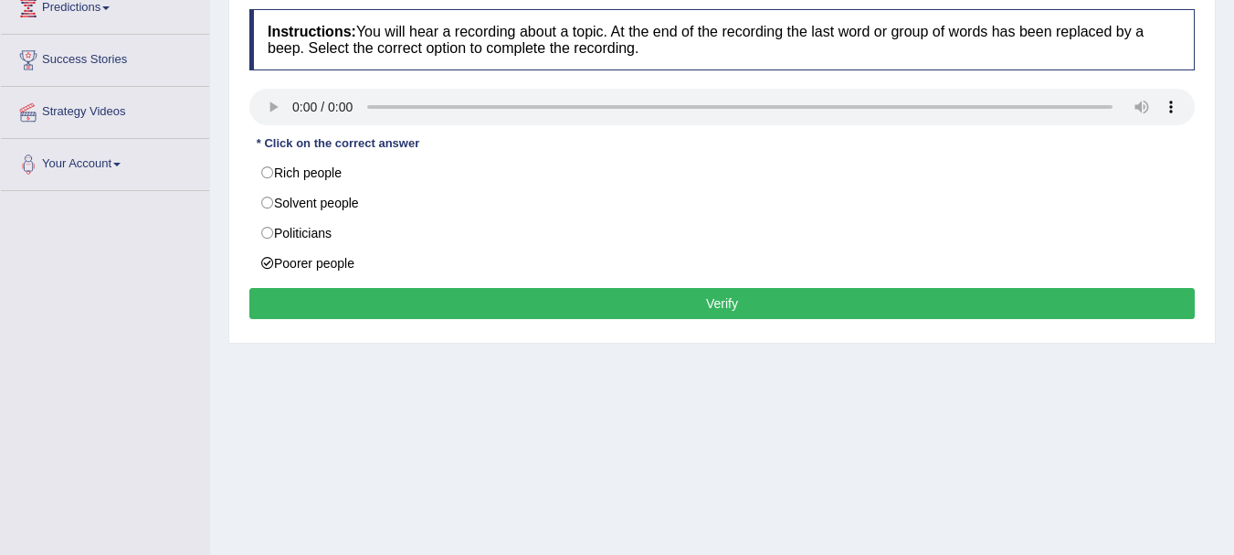
click at [754, 296] on button "Verify" at bounding box center [722, 303] width 946 height 31
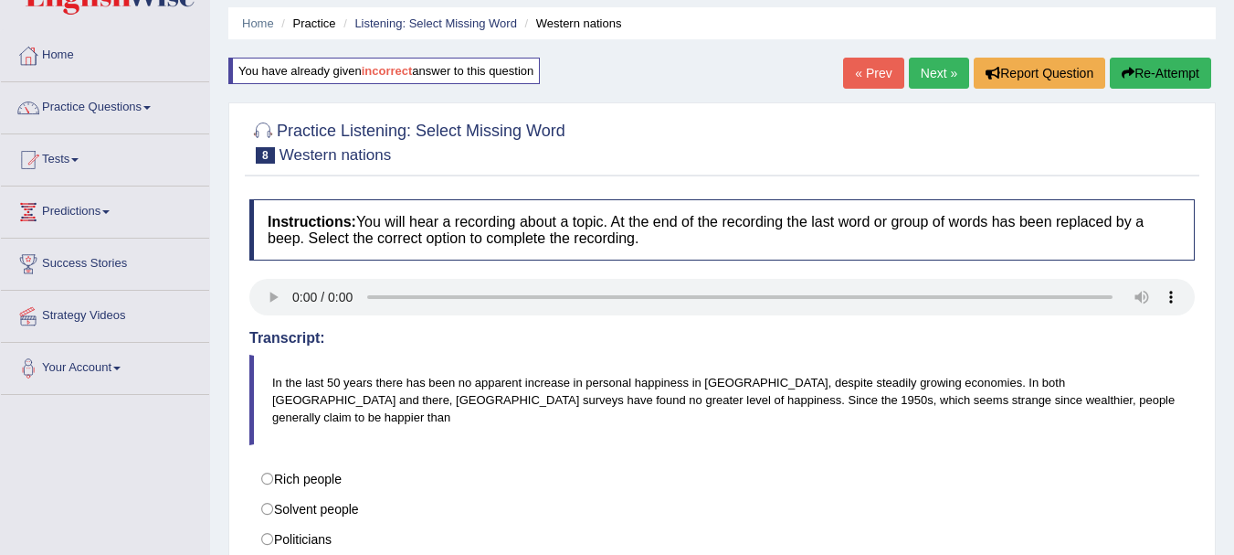
scroll to position [26, 0]
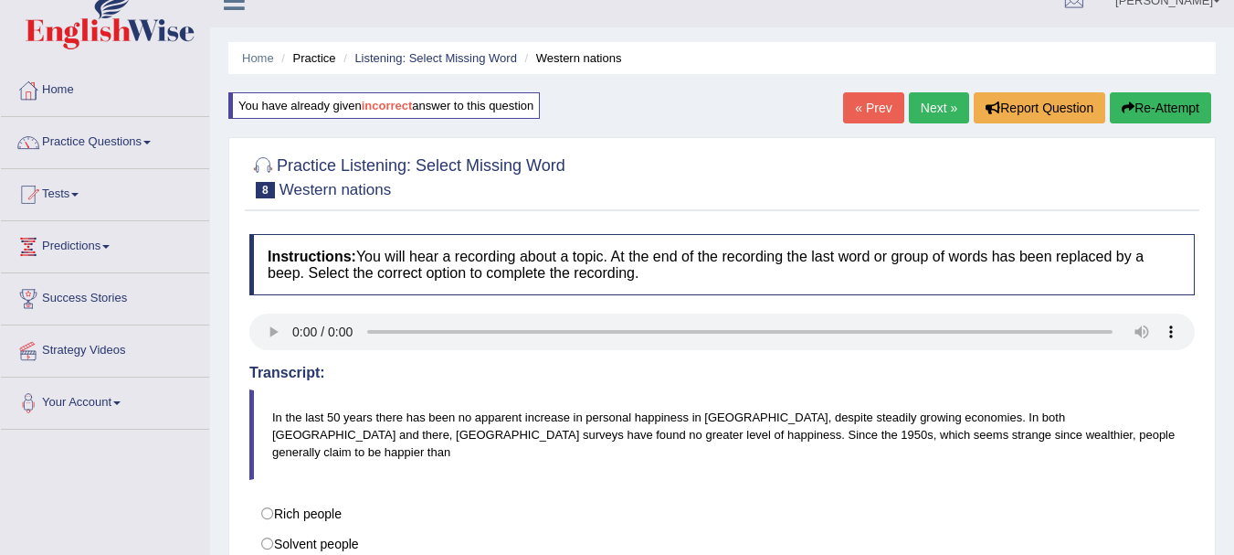
click at [942, 114] on link "Next »" at bounding box center [939, 107] width 60 height 31
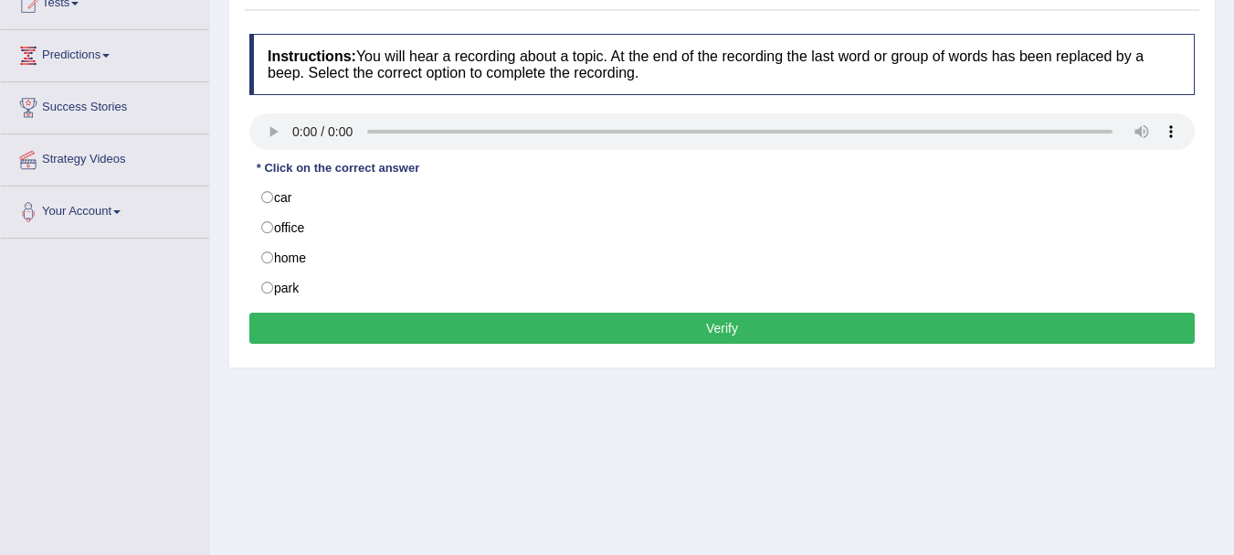
scroll to position [222, 0]
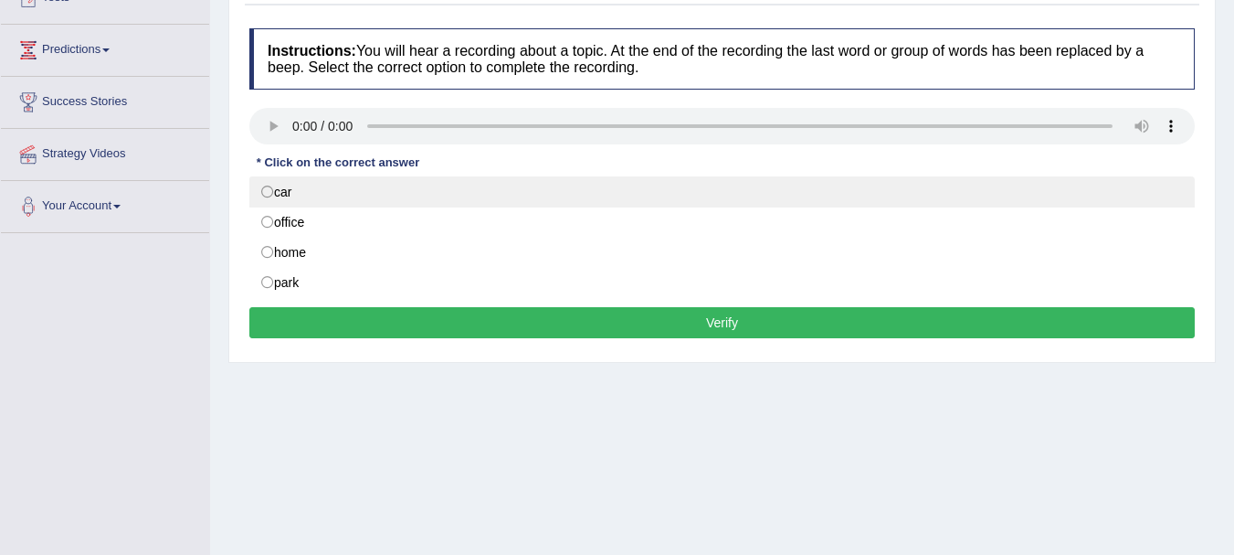
click at [267, 192] on label "car" at bounding box center [722, 191] width 946 height 31
radio input "true"
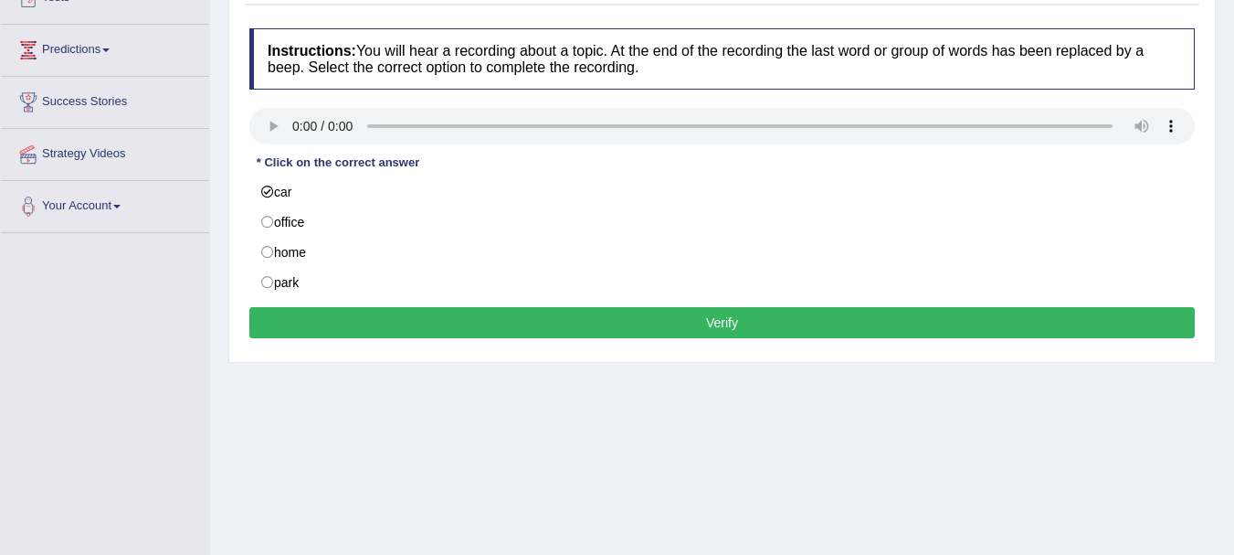
click at [472, 332] on button "Verify" at bounding box center [722, 322] width 946 height 31
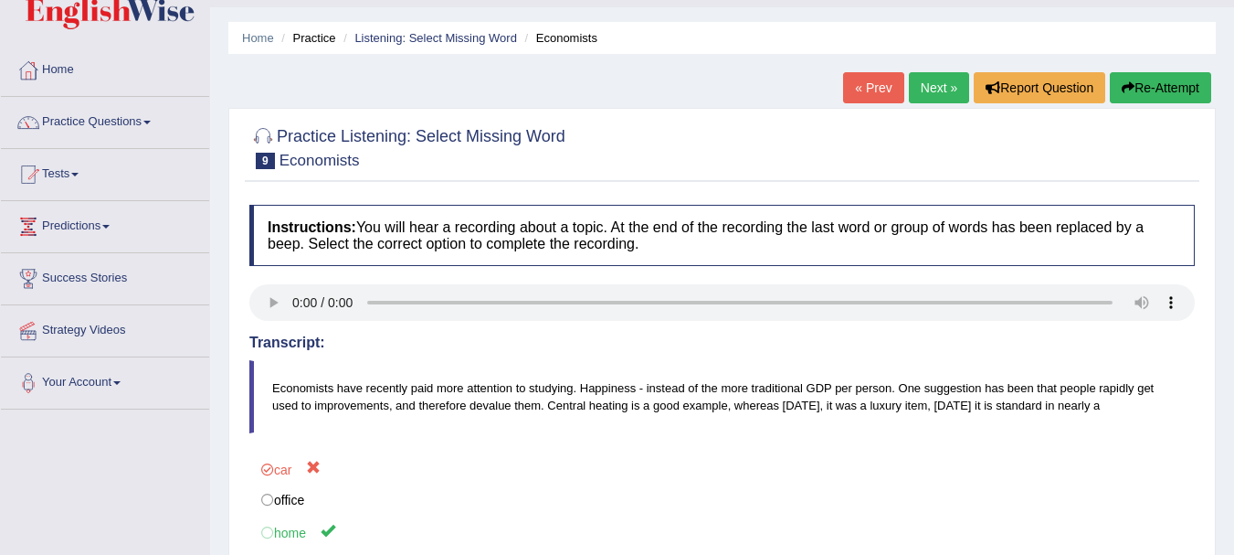
scroll to position [26, 0]
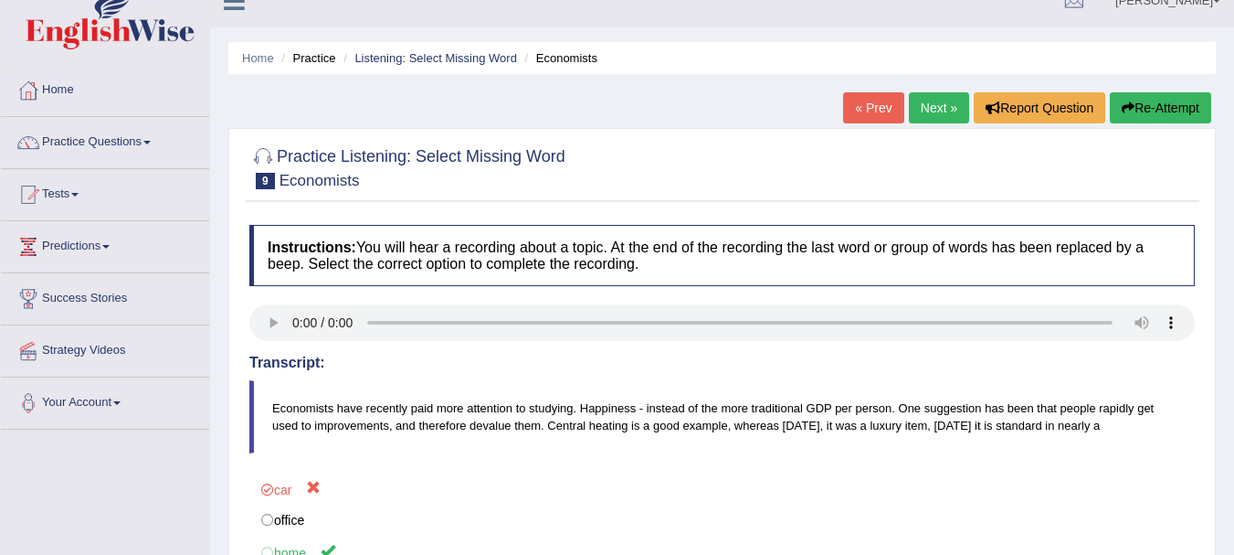
click at [917, 102] on link "Next »" at bounding box center [939, 107] width 60 height 31
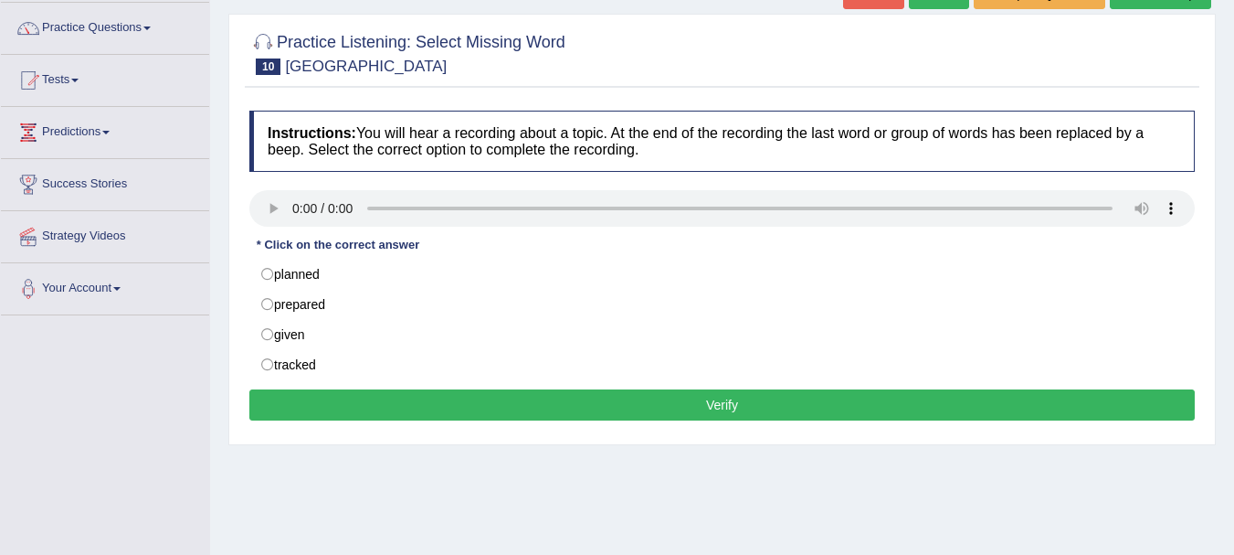
scroll to position [146, 0]
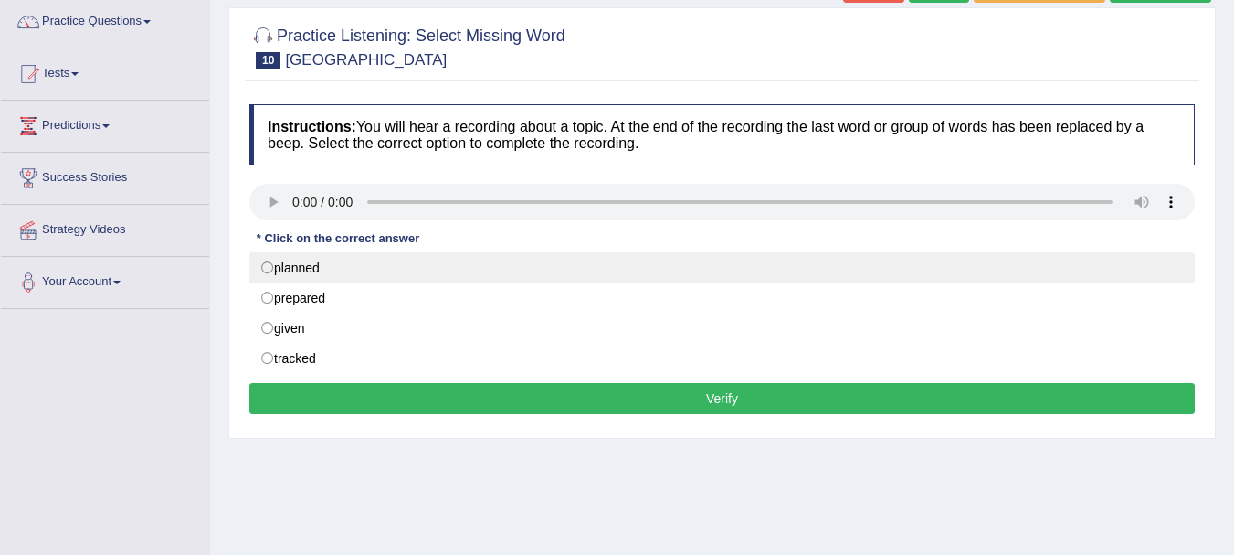
click at [341, 266] on label "planned" at bounding box center [722, 267] width 946 height 31
radio input "true"
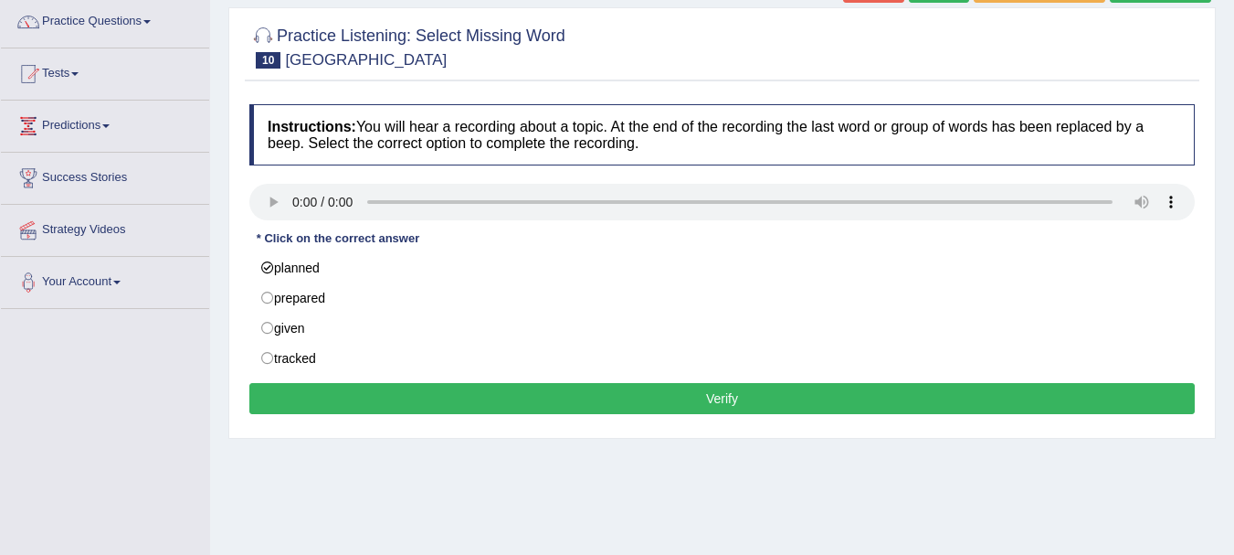
click at [613, 402] on button "Verify" at bounding box center [722, 398] width 946 height 31
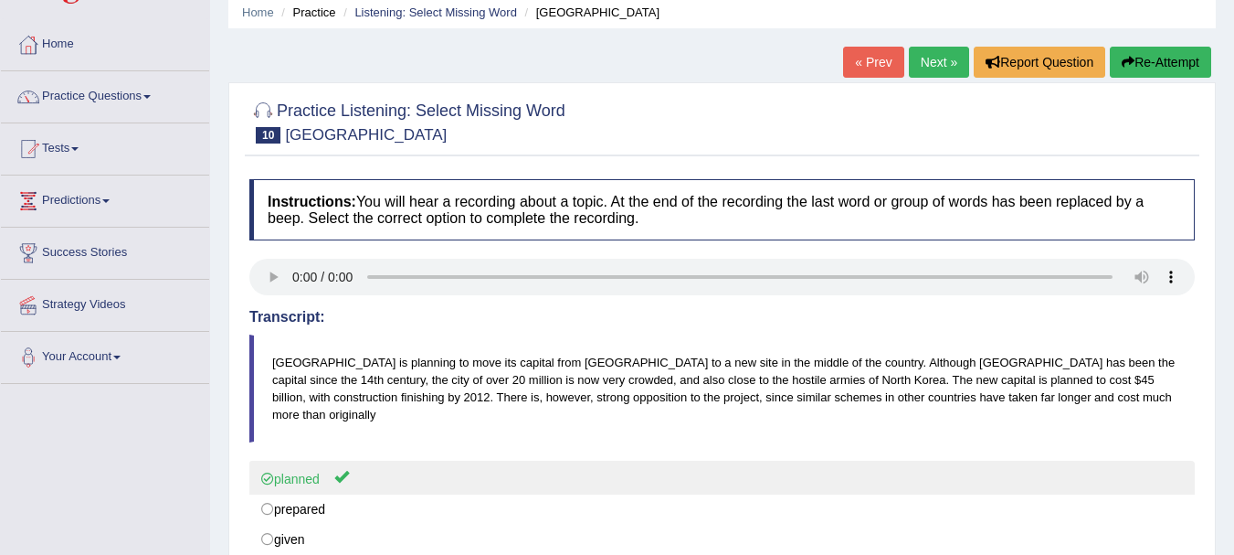
scroll to position [55, 0]
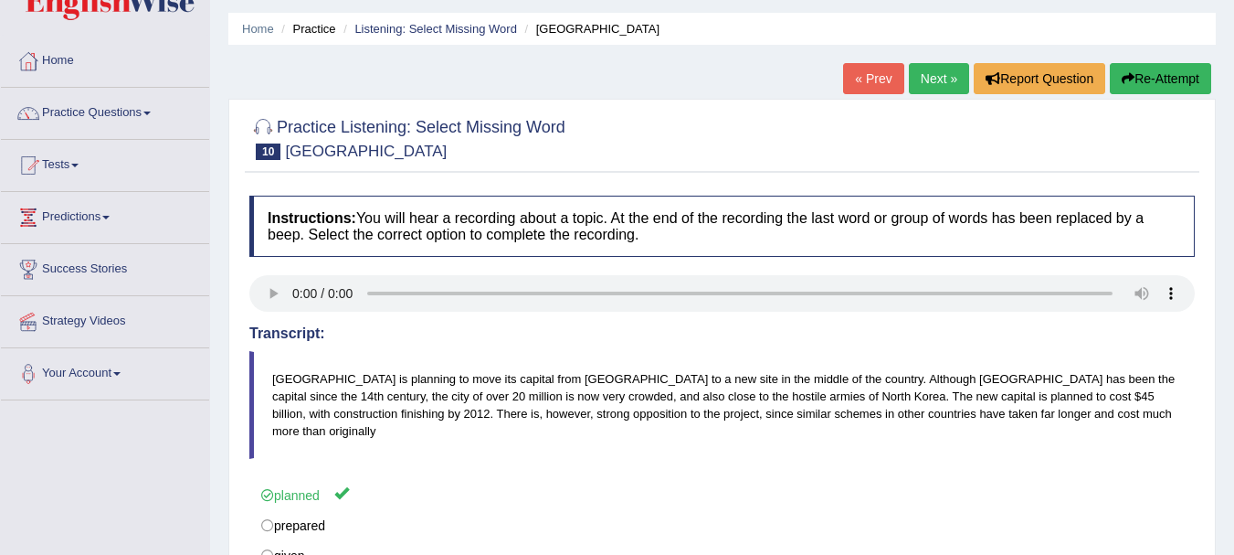
click at [941, 76] on link "Next »" at bounding box center [939, 78] width 60 height 31
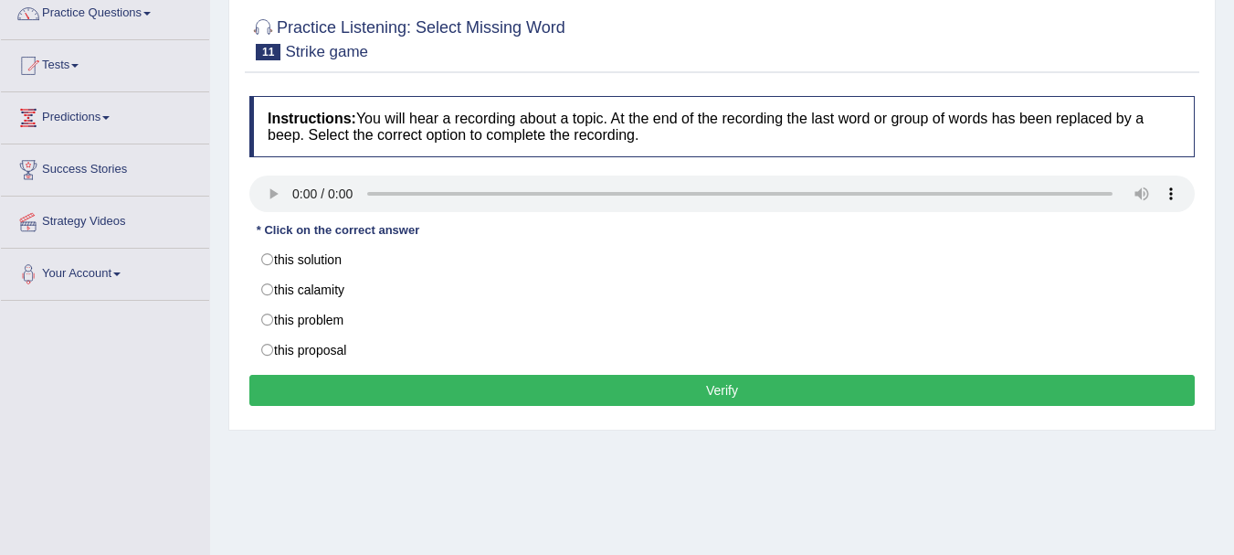
scroll to position [166, 0]
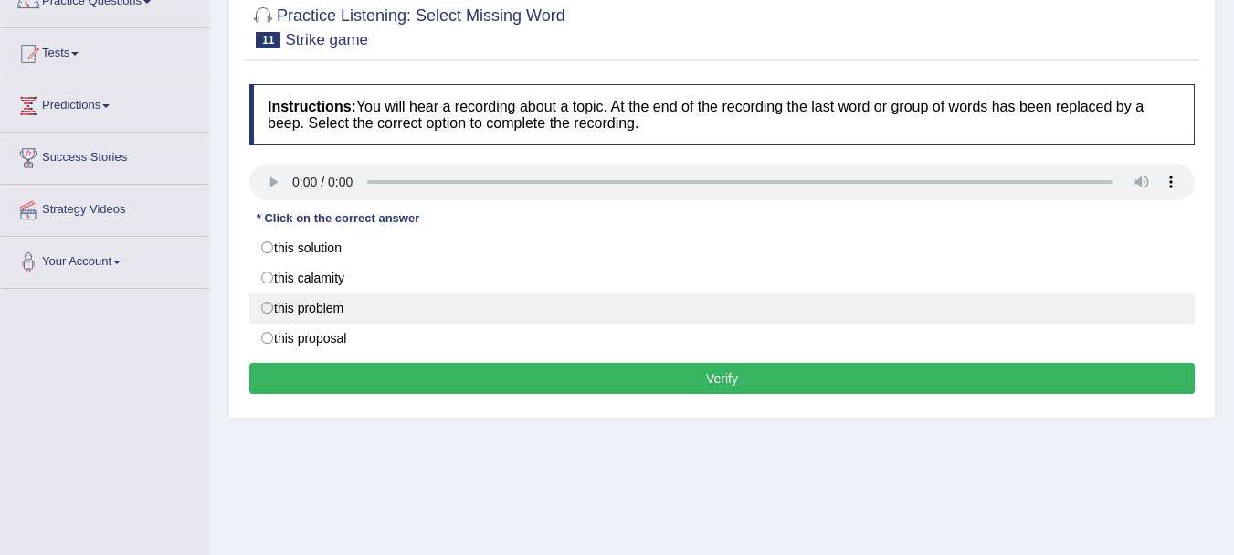
click at [349, 317] on label "this problem" at bounding box center [722, 307] width 946 height 31
radio input "true"
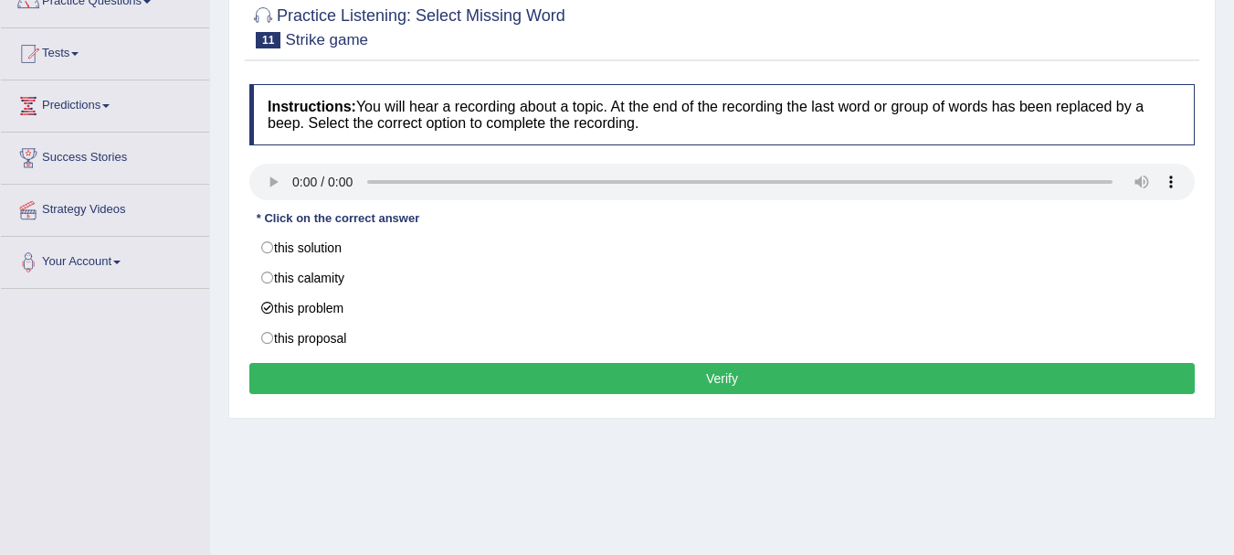
click at [646, 376] on button "Verify" at bounding box center [722, 378] width 946 height 31
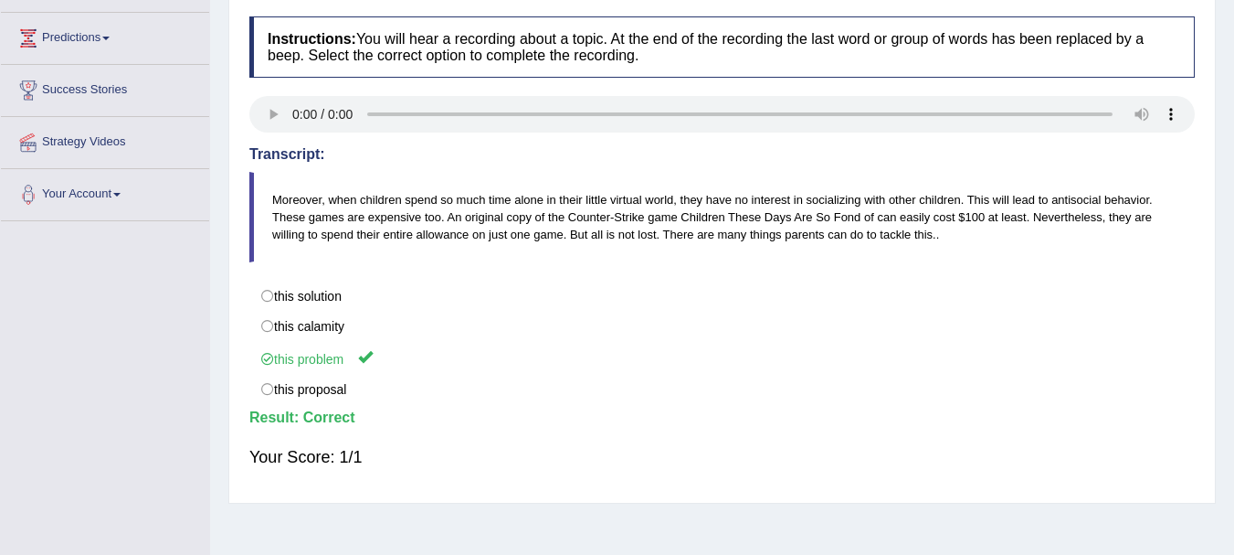
scroll to position [101, 0]
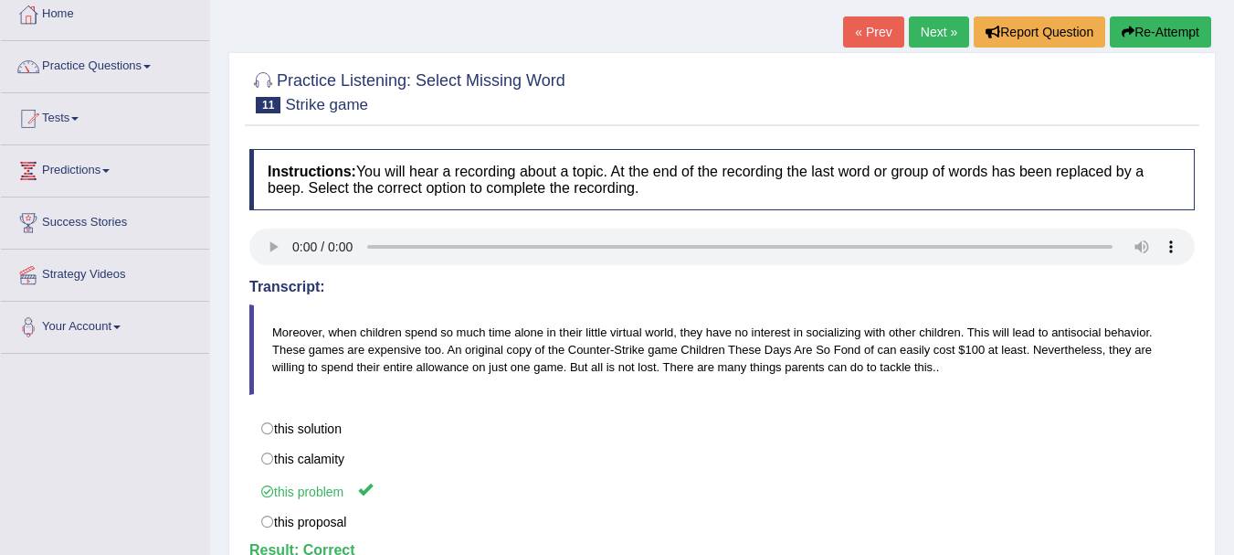
click at [924, 29] on link "Next »" at bounding box center [939, 31] width 60 height 31
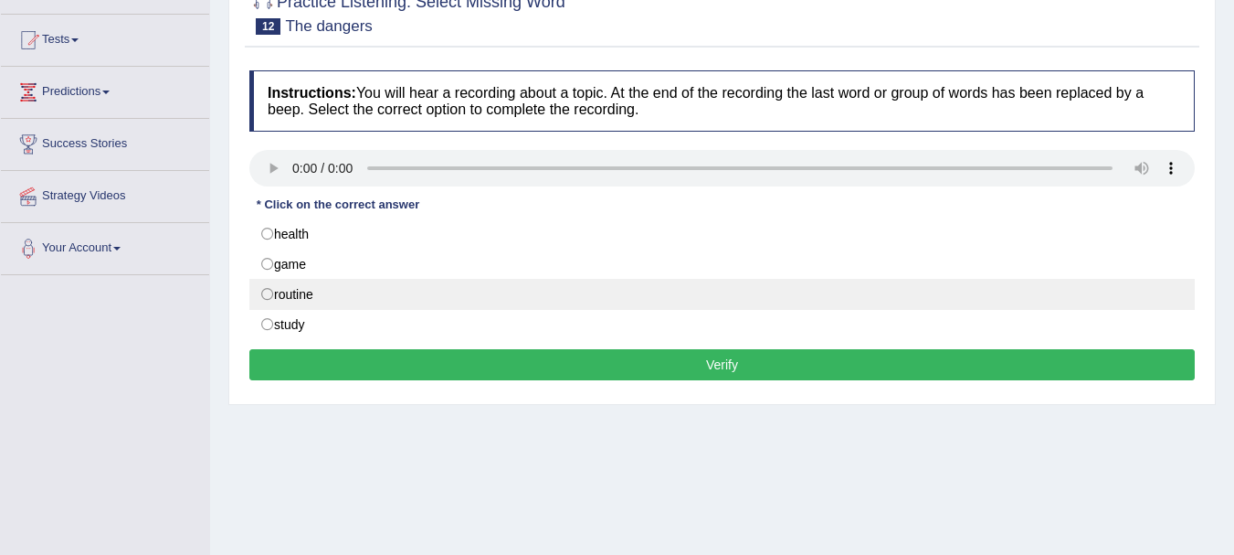
scroll to position [161, 0]
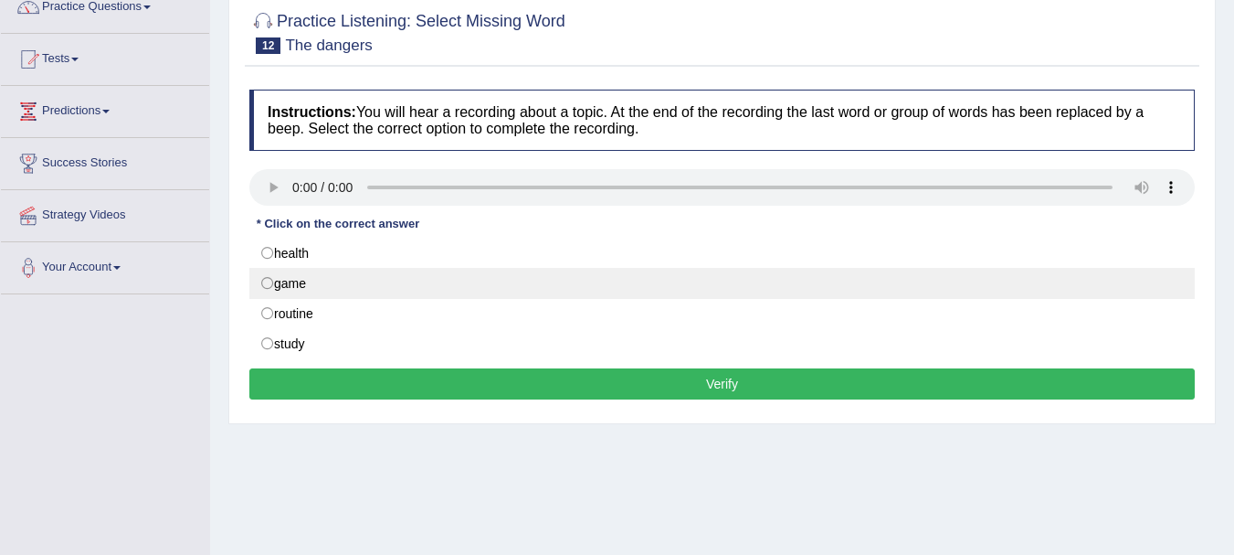
click at [270, 288] on label "game" at bounding box center [722, 283] width 946 height 31
radio input "true"
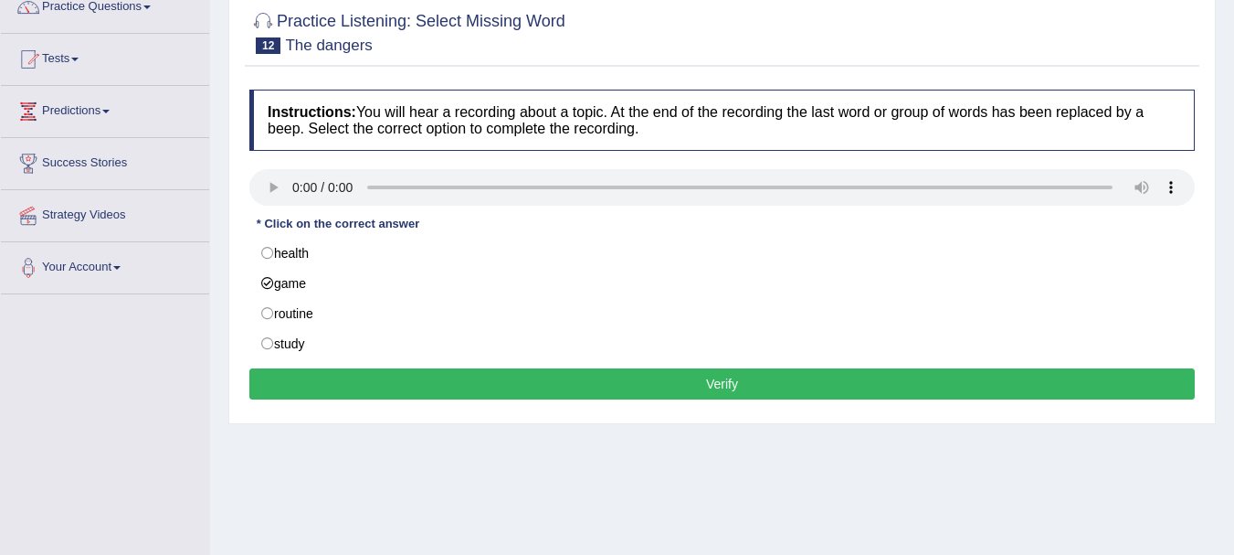
click at [754, 388] on button "Verify" at bounding box center [722, 383] width 946 height 31
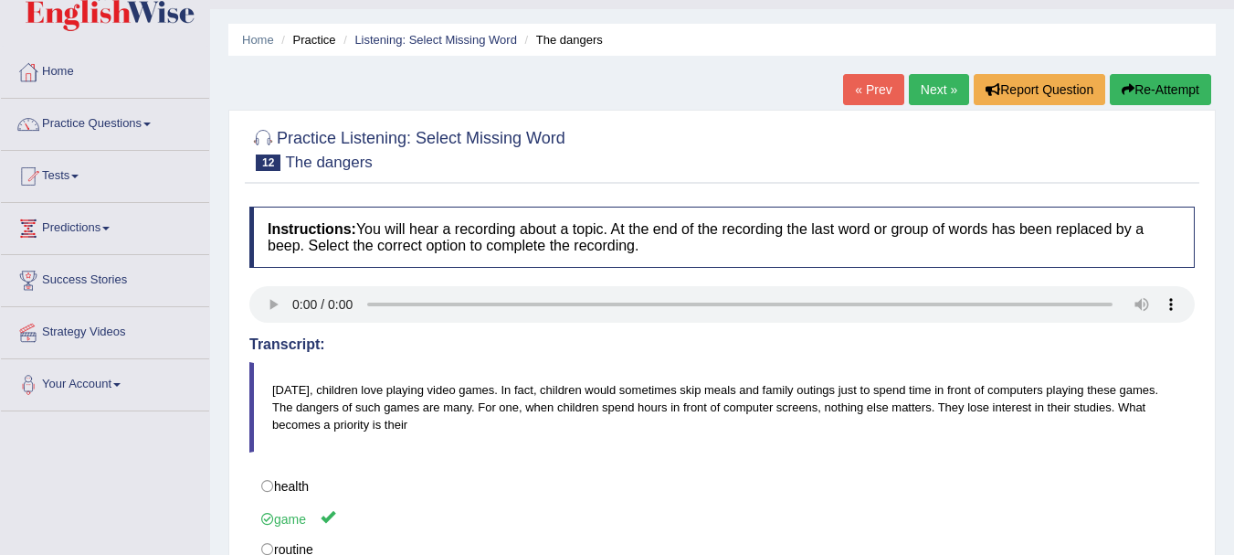
scroll to position [0, 0]
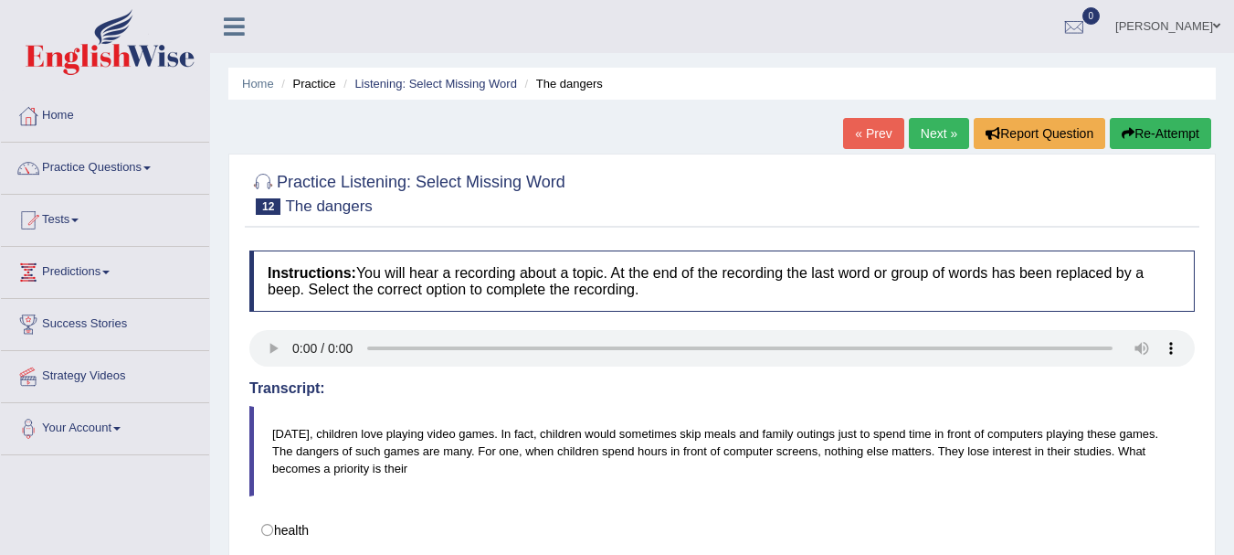
click at [929, 136] on link "Next »" at bounding box center [939, 133] width 60 height 31
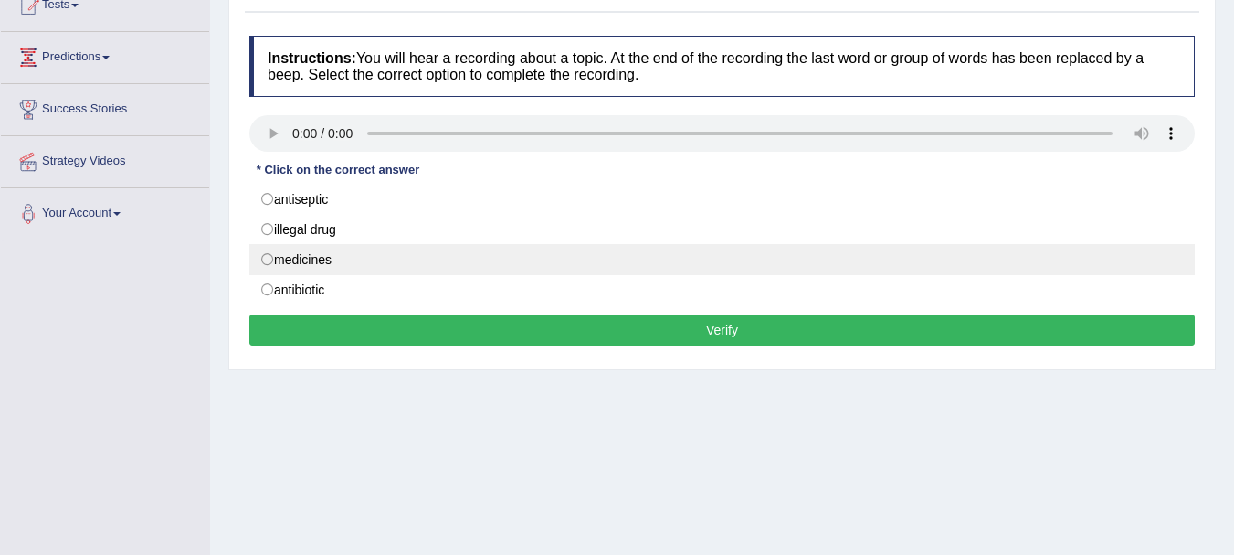
click at [323, 270] on label "medicines" at bounding box center [722, 259] width 946 height 31
radio input "true"
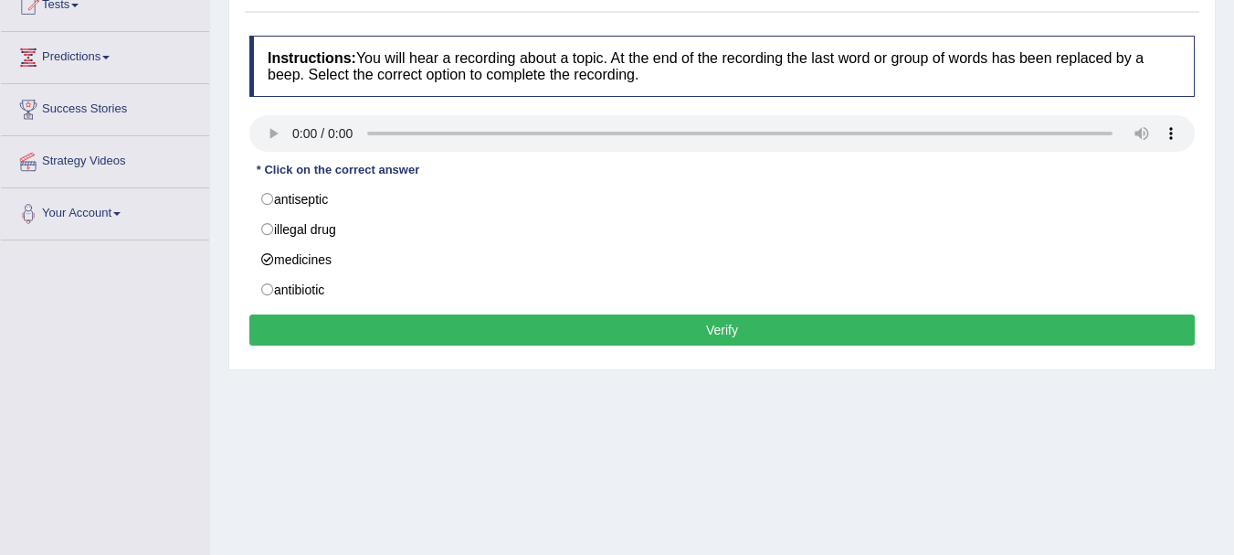
click at [486, 336] on button "Verify" at bounding box center [722, 329] width 946 height 31
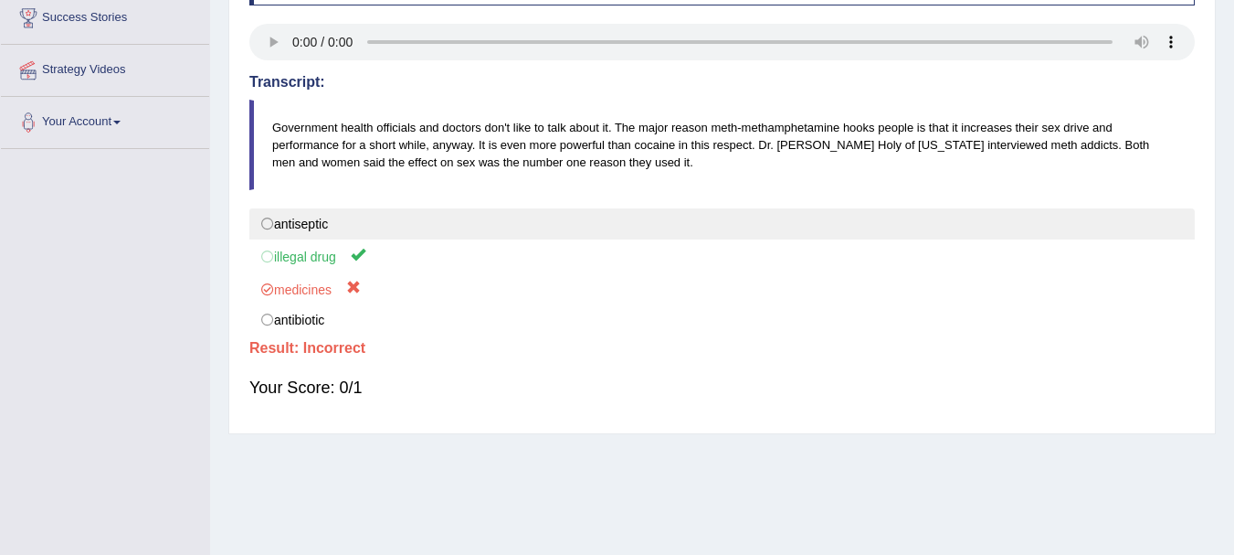
scroll to position [405, 0]
